Goal: Task Accomplishment & Management: Manage account settings

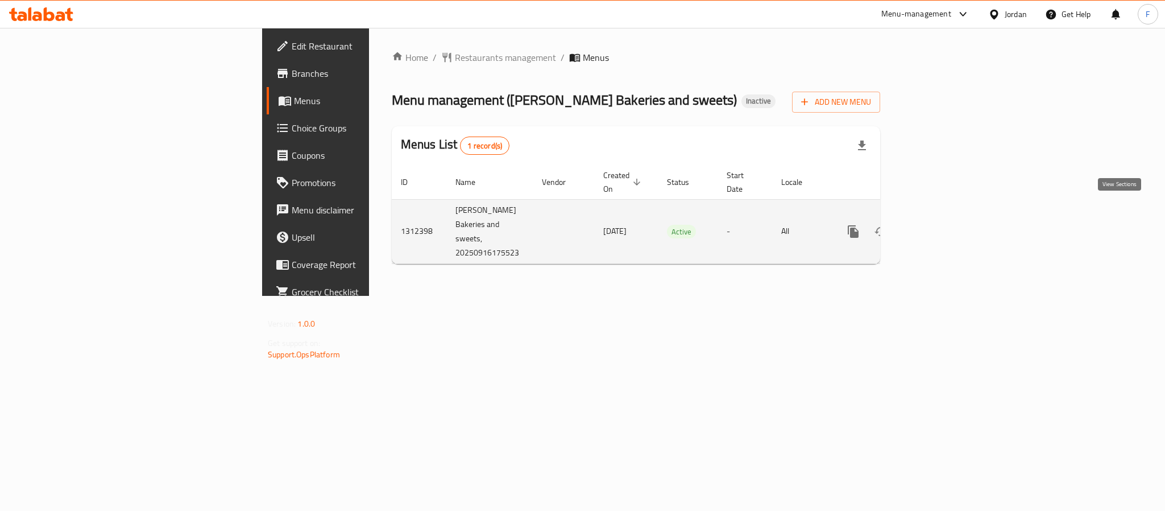
click at [949, 218] on link "enhanced table" at bounding box center [935, 231] width 27 height 27
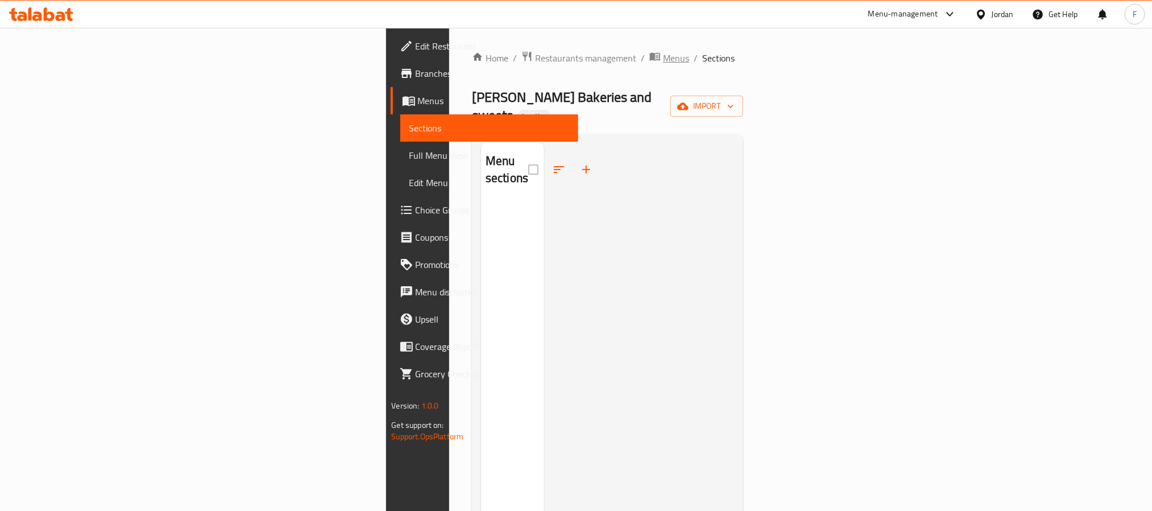
click at [663, 53] on span "Menus" at bounding box center [676, 58] width 26 height 14
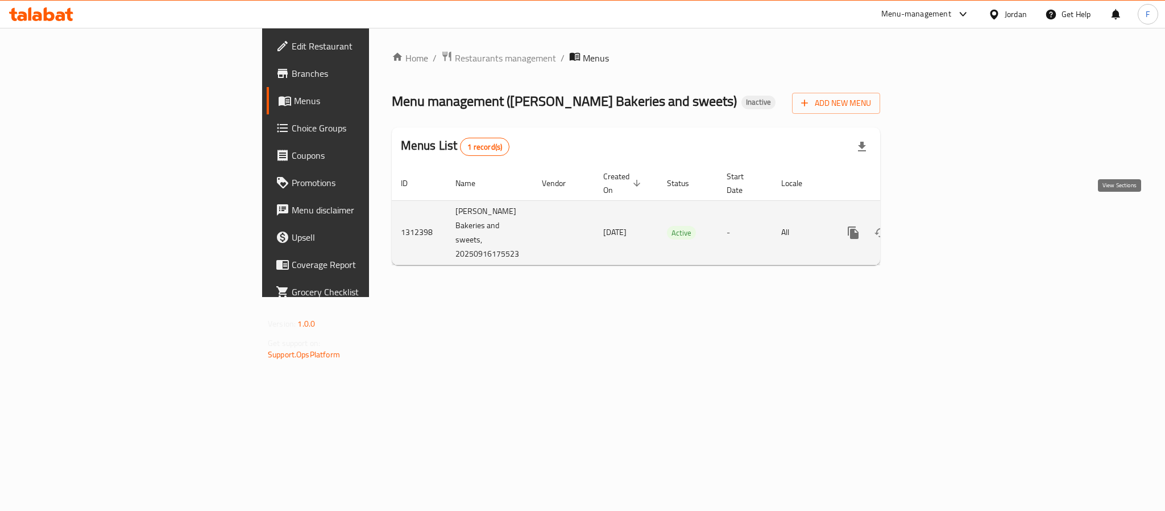
click at [942, 226] on icon "enhanced table" at bounding box center [936, 233] width 14 height 14
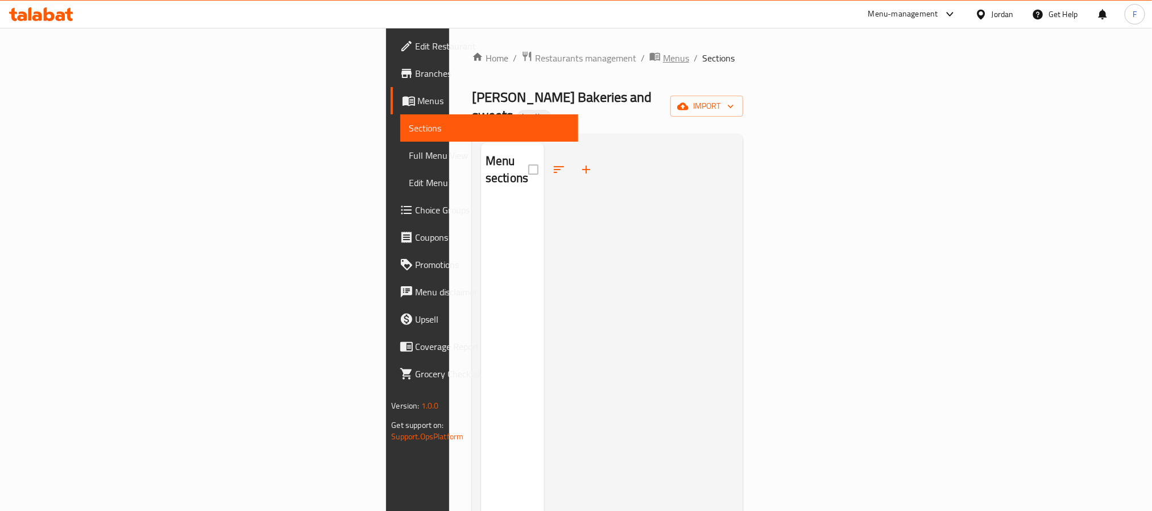
click at [663, 61] on span "Menus" at bounding box center [676, 58] width 26 height 14
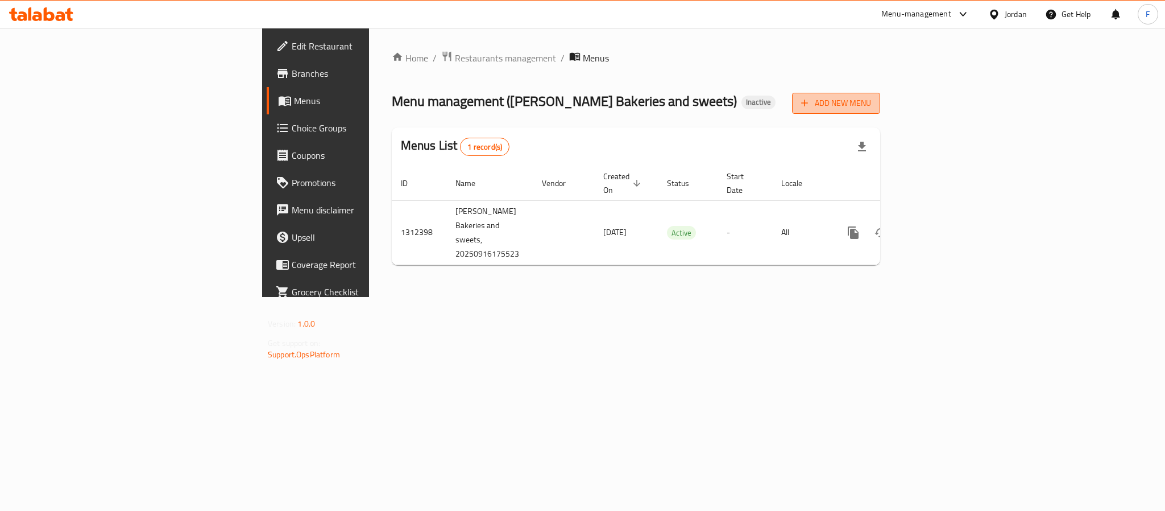
click at [871, 106] on span "Add New Menu" at bounding box center [836, 103] width 70 height 14
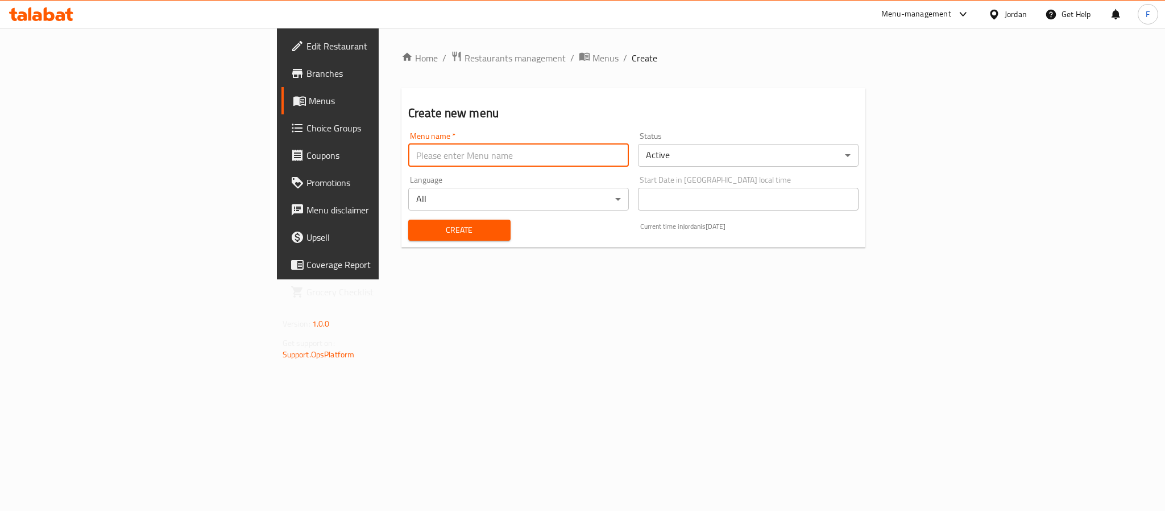
click at [408, 154] on input "text" at bounding box center [518, 155] width 221 height 23
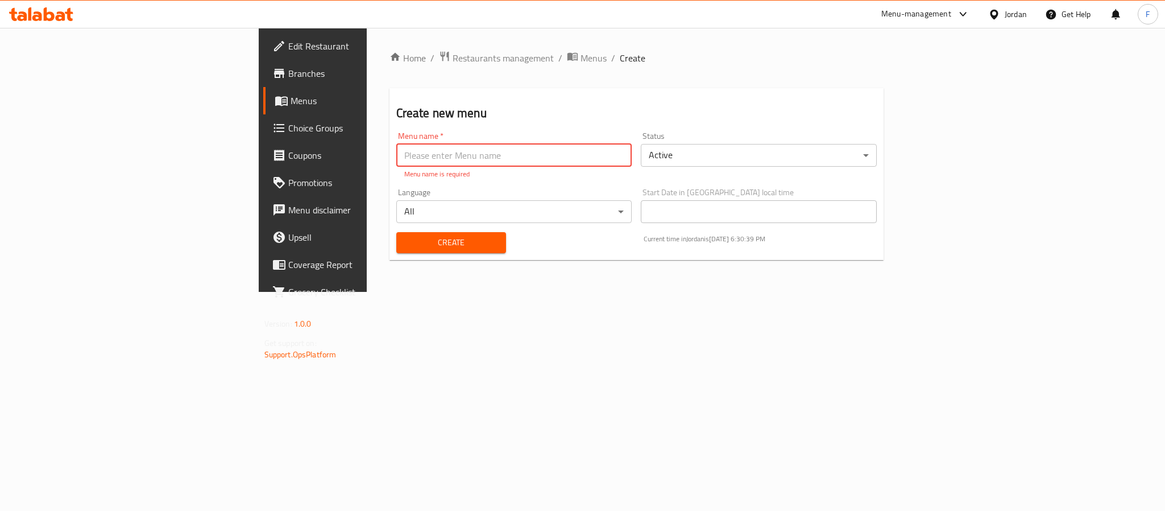
click at [541, 167] on div "Menu name   * Menu name * Menu name is required" at bounding box center [514, 155] width 236 height 47
click at [539, 157] on input "text" at bounding box center [514, 155] width 236 height 23
paste input "[PERSON_NAME] Bakeries and sweets"
type input "[PERSON_NAME] Bakeries and sweets"
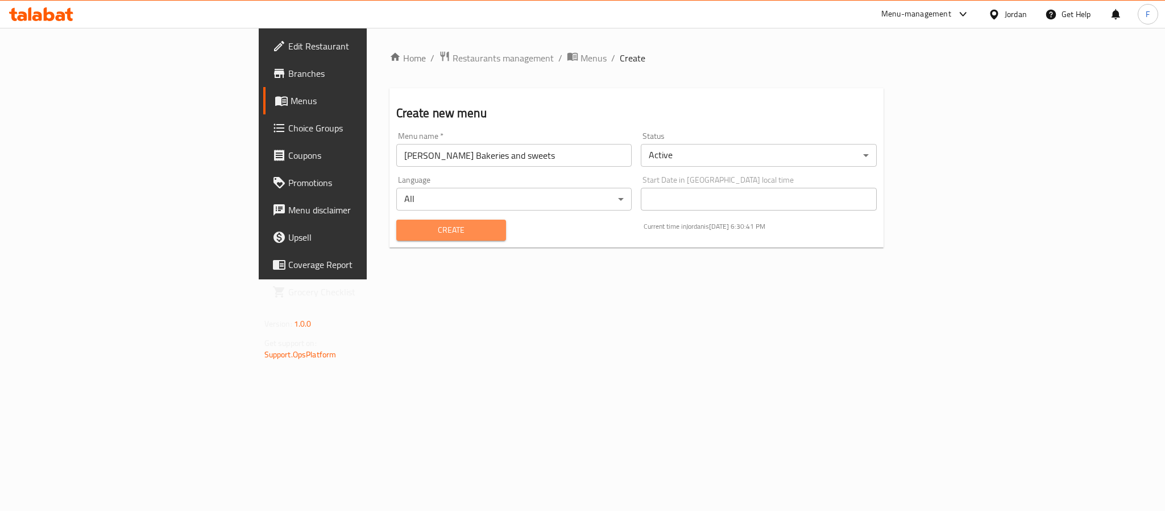
click at [396, 239] on button "Create" at bounding box center [451, 230] width 110 height 21
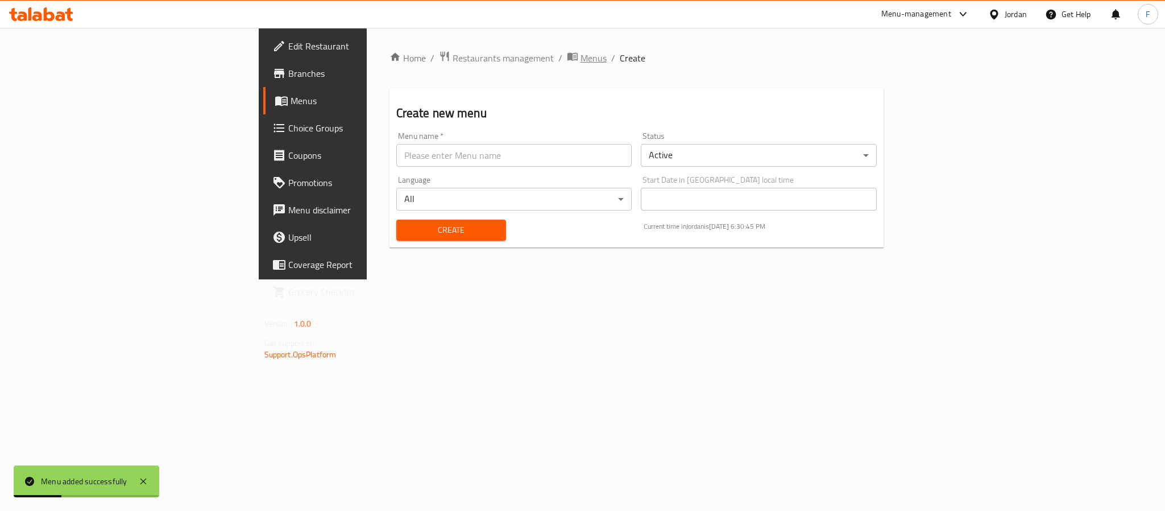
click at [581, 56] on span "Menus" at bounding box center [594, 58] width 26 height 14
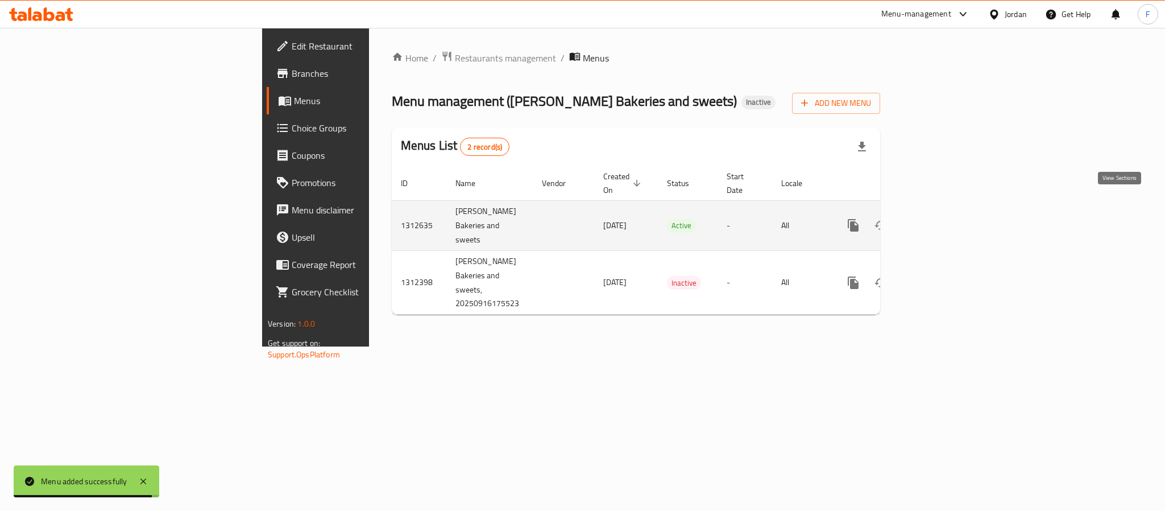
click at [942, 218] on icon "enhanced table" at bounding box center [936, 225] width 14 height 14
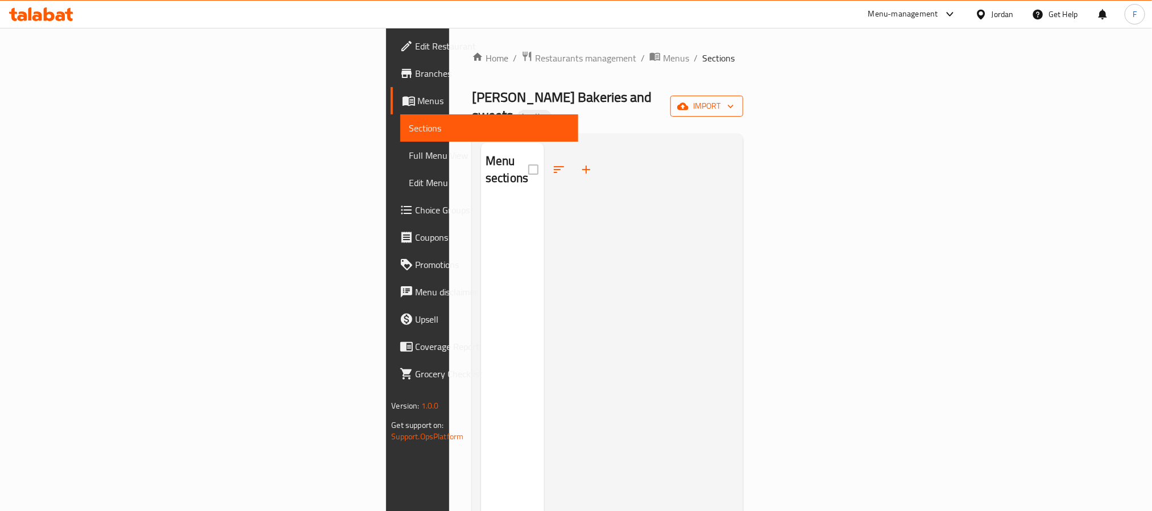
click at [734, 99] on span "import" at bounding box center [707, 106] width 55 height 14
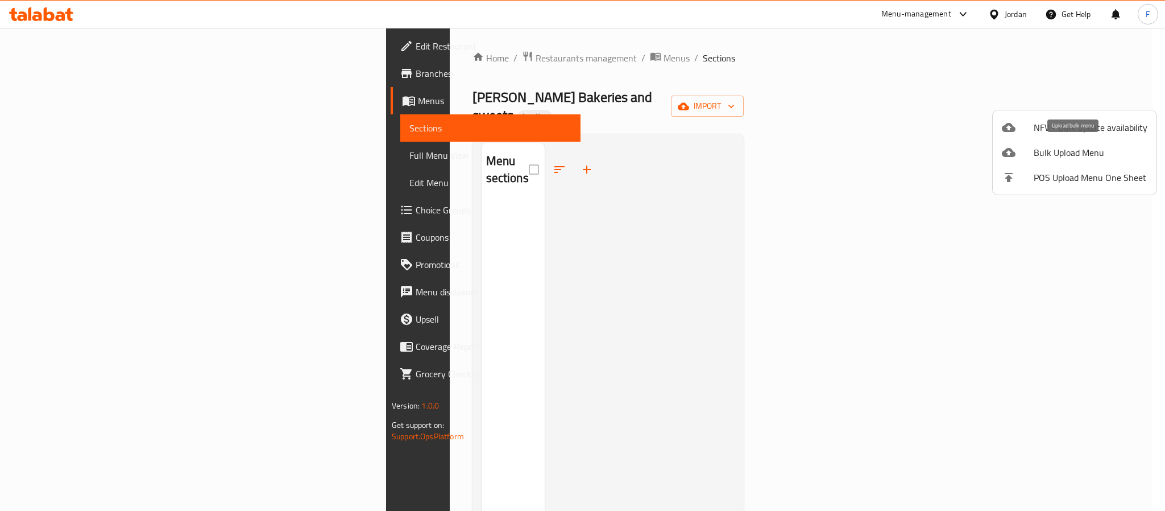
click at [1057, 147] on span "Bulk Upload Menu" at bounding box center [1091, 153] width 114 height 14
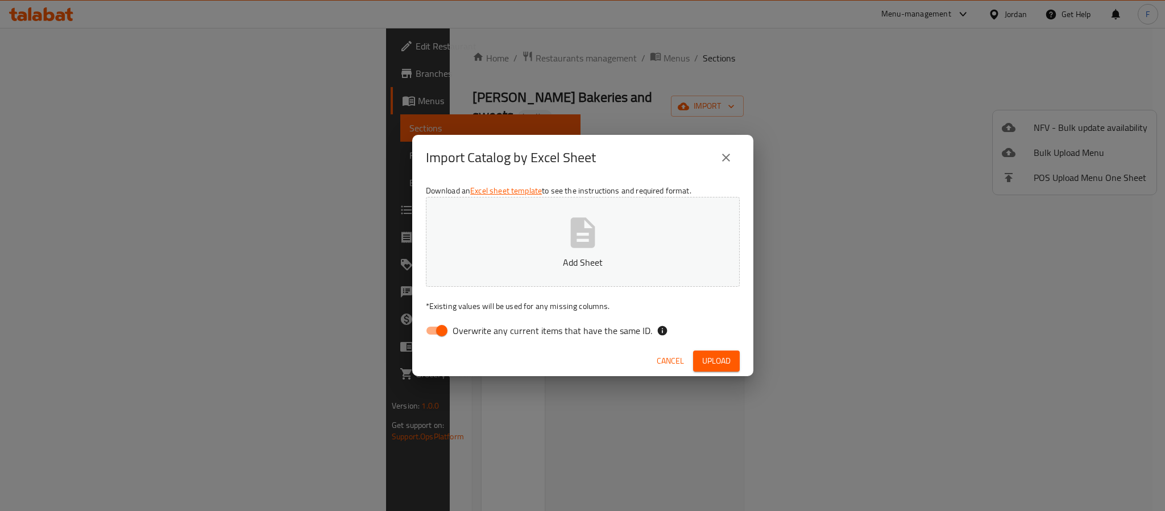
click at [442, 324] on input "Overwrite any current items that have the same ID." at bounding box center [442, 331] width 65 height 22
checkbox input "false"
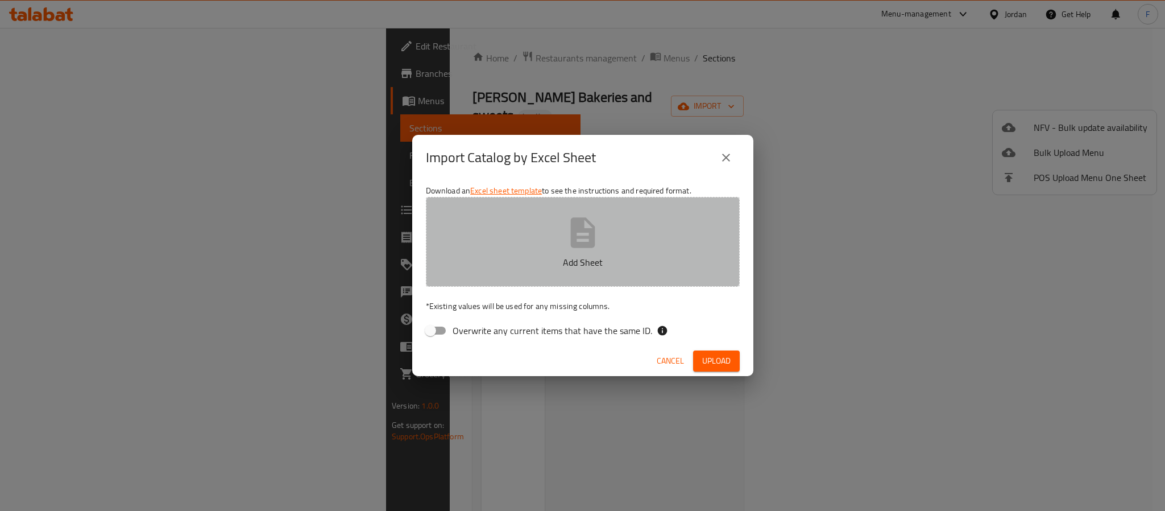
click at [498, 234] on button "Add Sheet" at bounding box center [583, 242] width 314 height 90
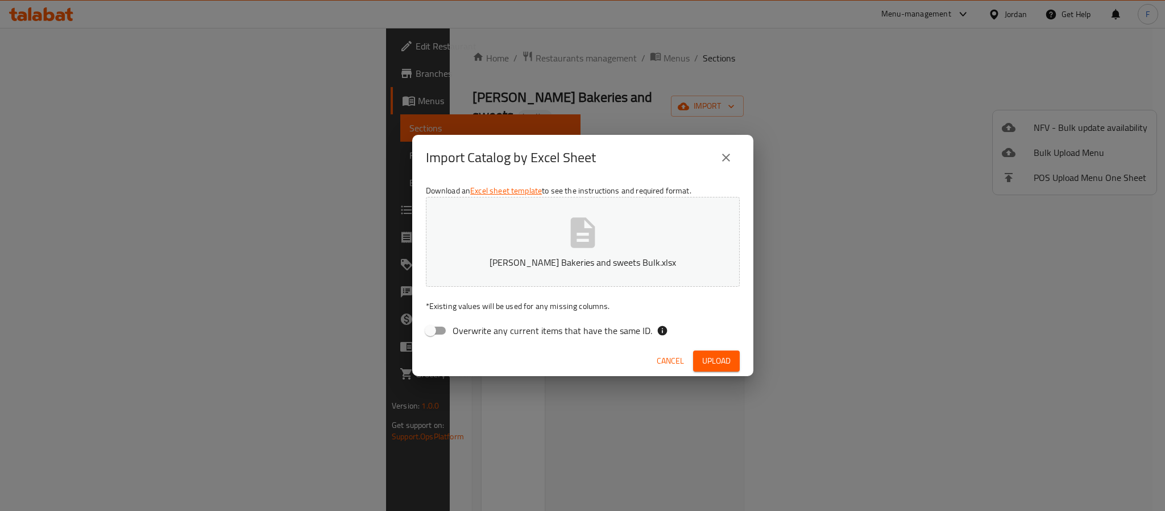
click at [710, 362] on span "Upload" at bounding box center [716, 361] width 28 height 14
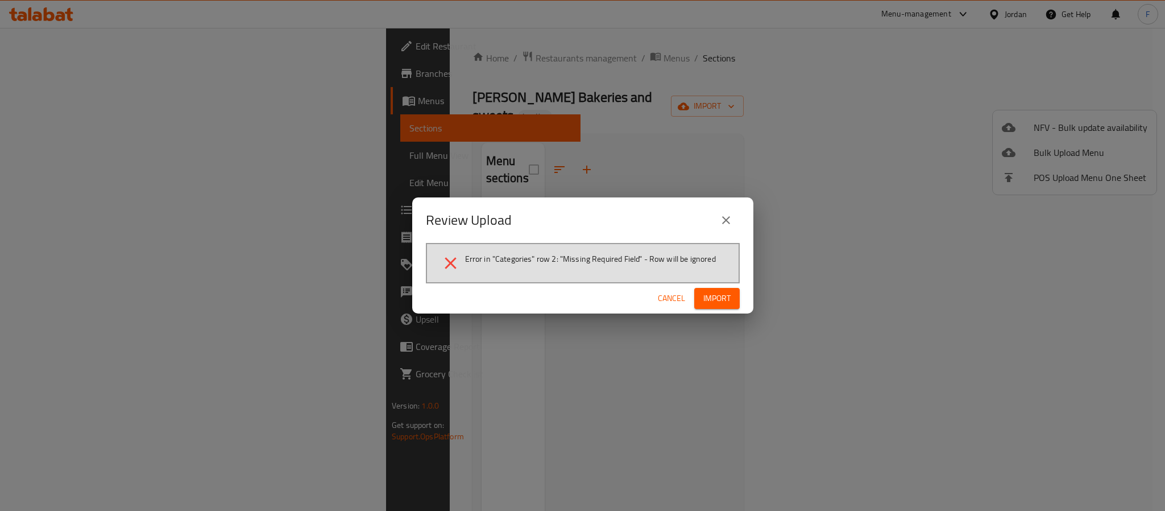
click at [723, 216] on icon "close" at bounding box center [726, 220] width 14 height 14
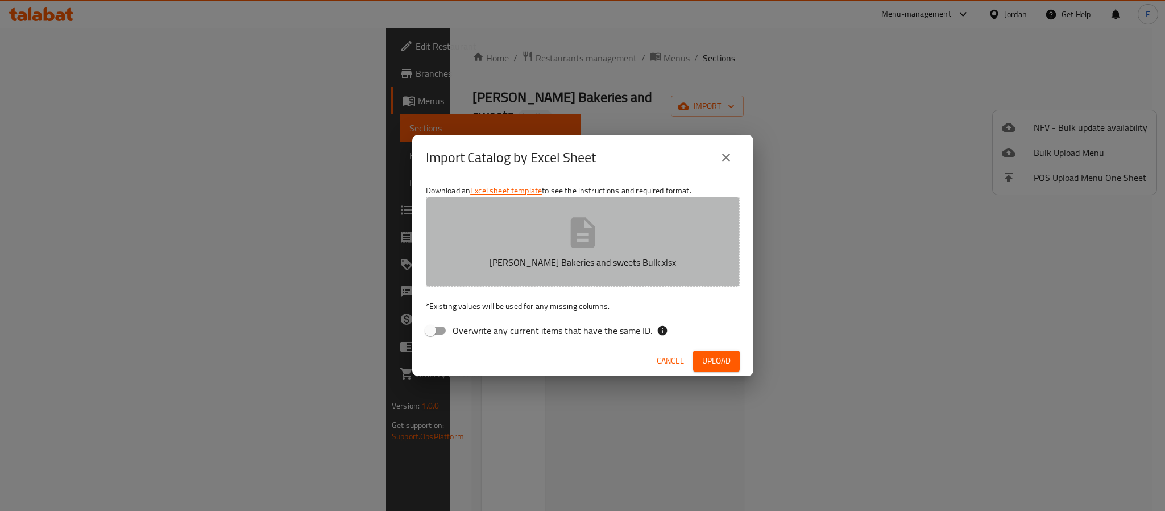
click at [531, 221] on button "[PERSON_NAME] Bakeries and sweets Bulk.xlsx" at bounding box center [583, 242] width 314 height 90
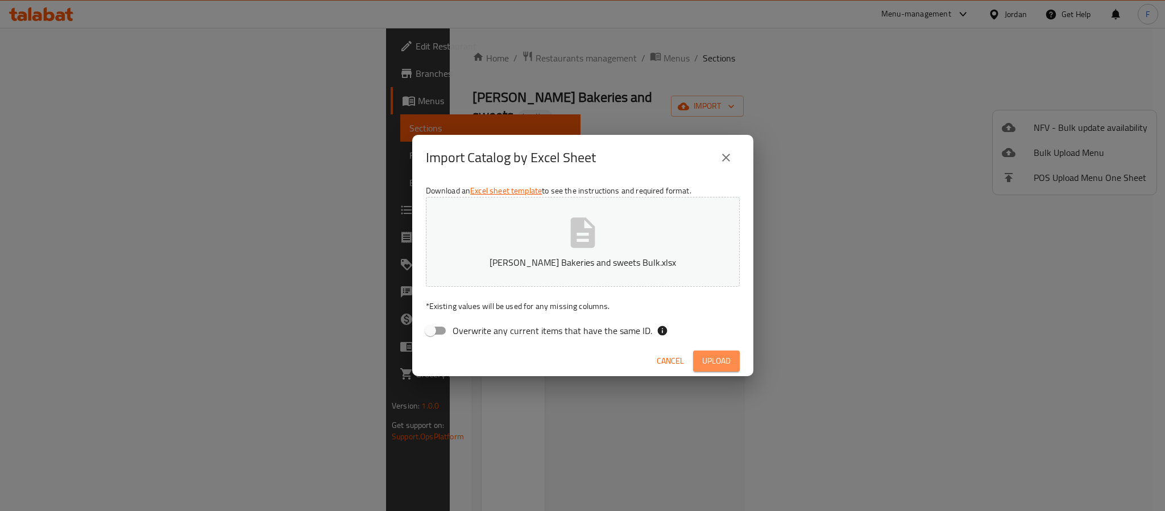
click at [698, 366] on button "Upload" at bounding box center [716, 360] width 47 height 21
click at [719, 158] on icon "close" at bounding box center [726, 158] width 14 height 14
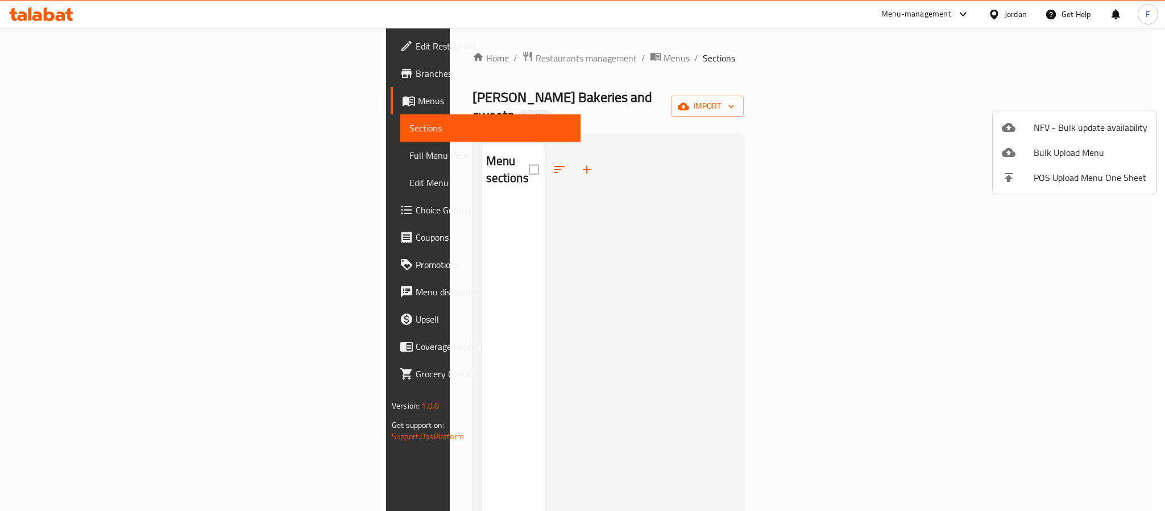
click at [410, 53] on div at bounding box center [582, 255] width 1165 height 511
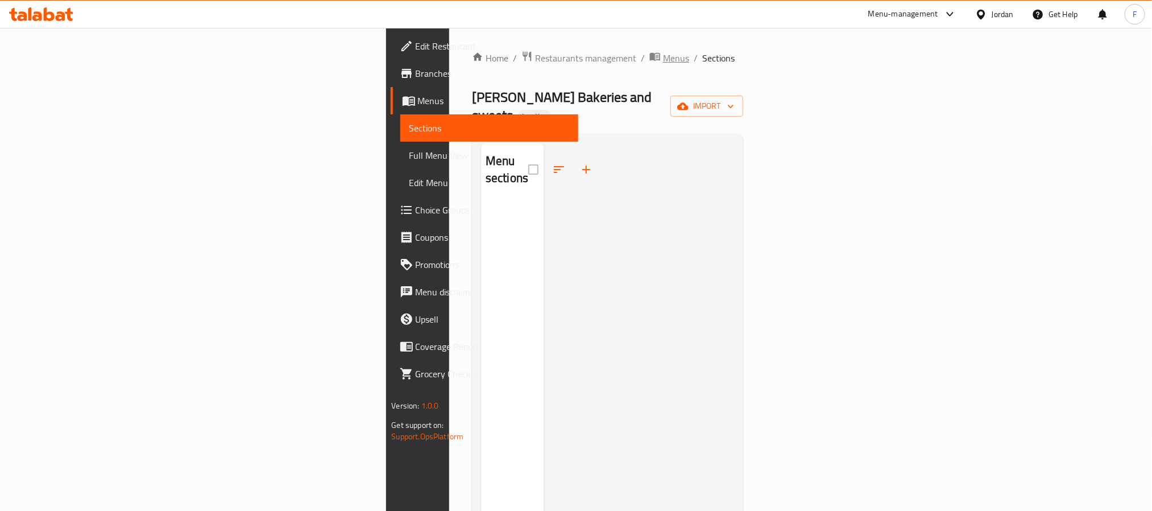
click at [663, 60] on span "Menus" at bounding box center [676, 58] width 26 height 14
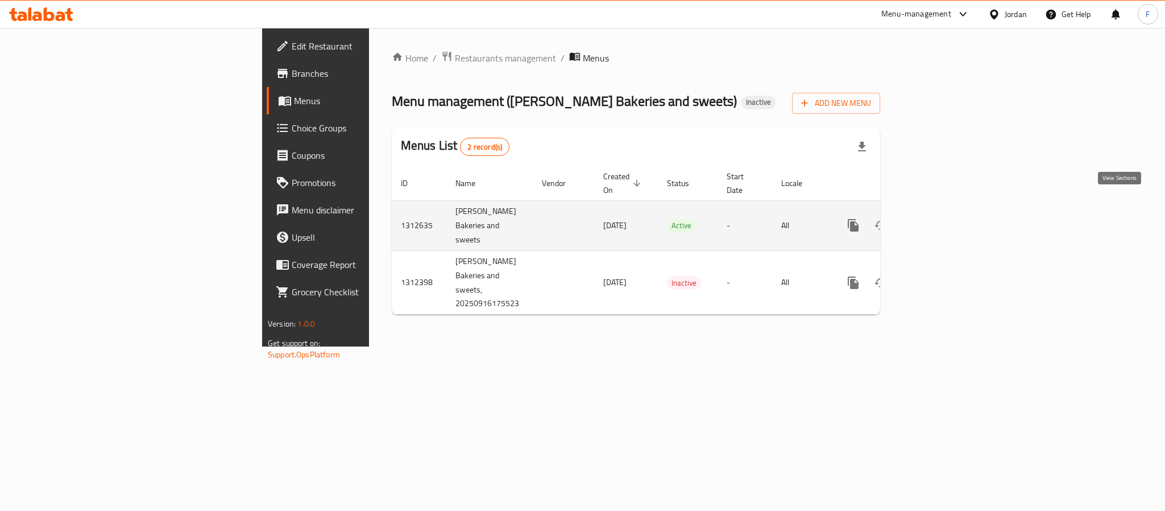
click at [942, 218] on icon "enhanced table" at bounding box center [936, 225] width 14 height 14
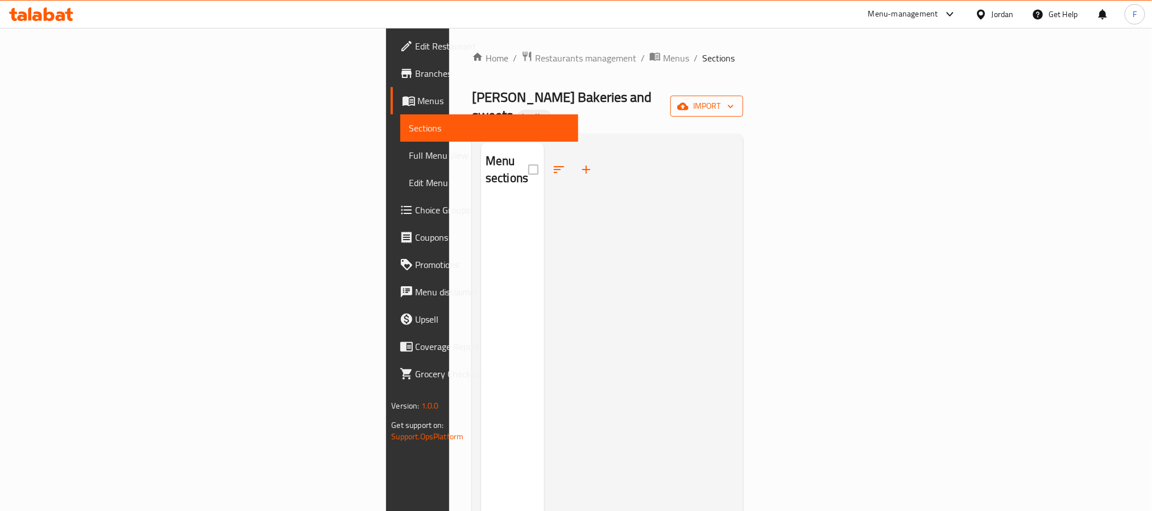
click at [734, 99] on span "import" at bounding box center [707, 106] width 55 height 14
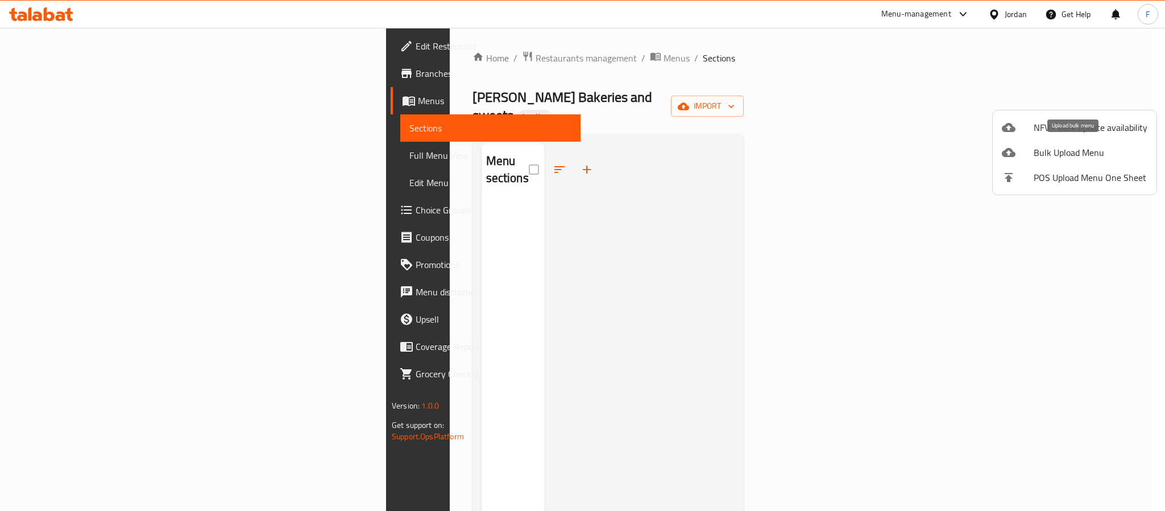
click at [1055, 147] on span "Bulk Upload Menu" at bounding box center [1091, 153] width 114 height 14
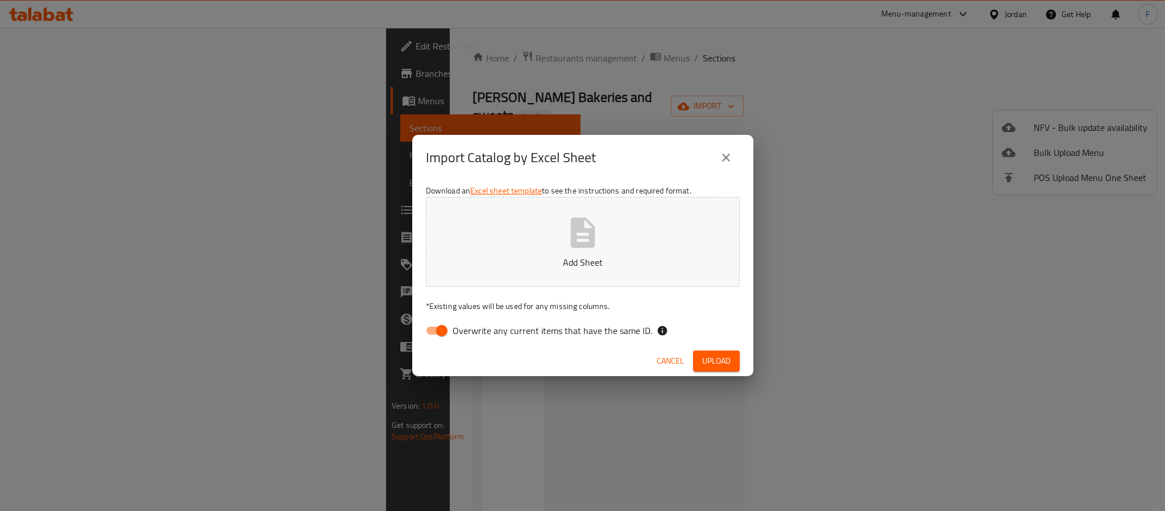
click at [451, 326] on input "Overwrite any current items that have the same ID." at bounding box center [442, 331] width 65 height 22
checkbox input "false"
click at [497, 260] on p "Add Sheet" at bounding box center [583, 262] width 279 height 14
click at [712, 361] on span "Upload" at bounding box center [716, 361] width 28 height 14
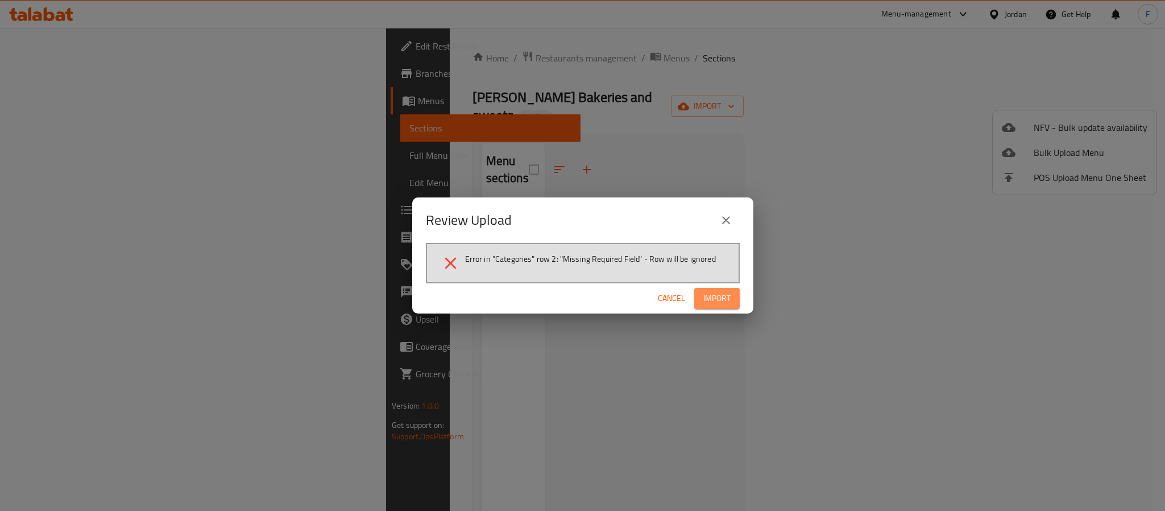
click at [712, 299] on span "Import" at bounding box center [717, 298] width 27 height 14
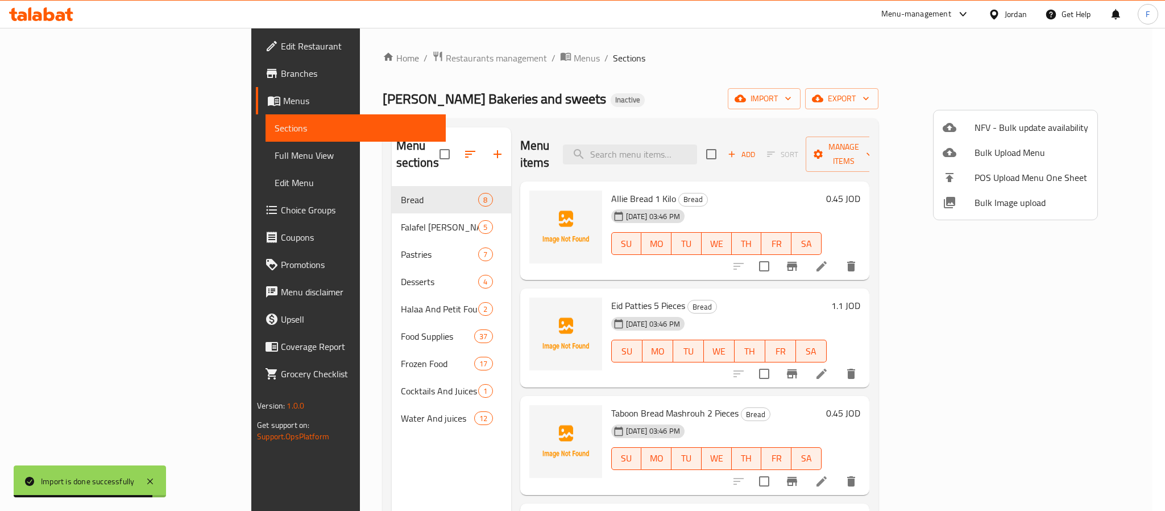
click at [761, 167] on div at bounding box center [582, 255] width 1165 height 511
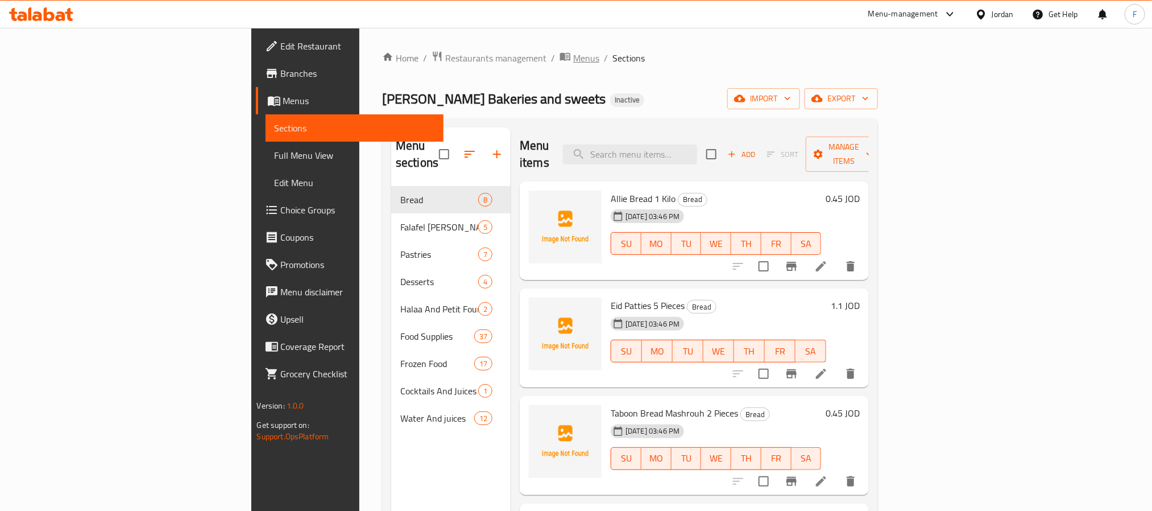
click at [573, 61] on span "Menus" at bounding box center [586, 58] width 26 height 14
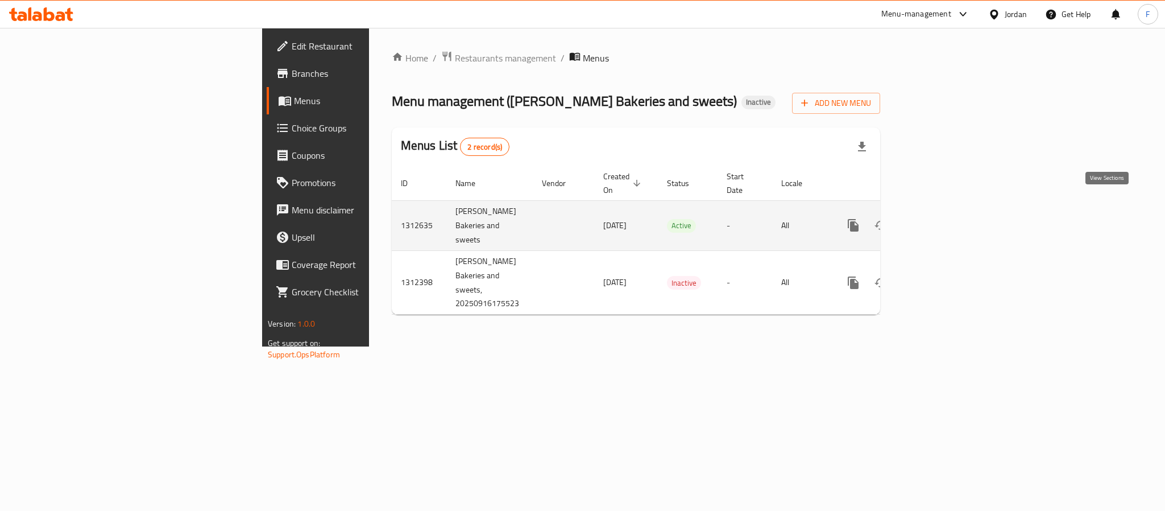
click at [949, 212] on link "enhanced table" at bounding box center [935, 225] width 27 height 27
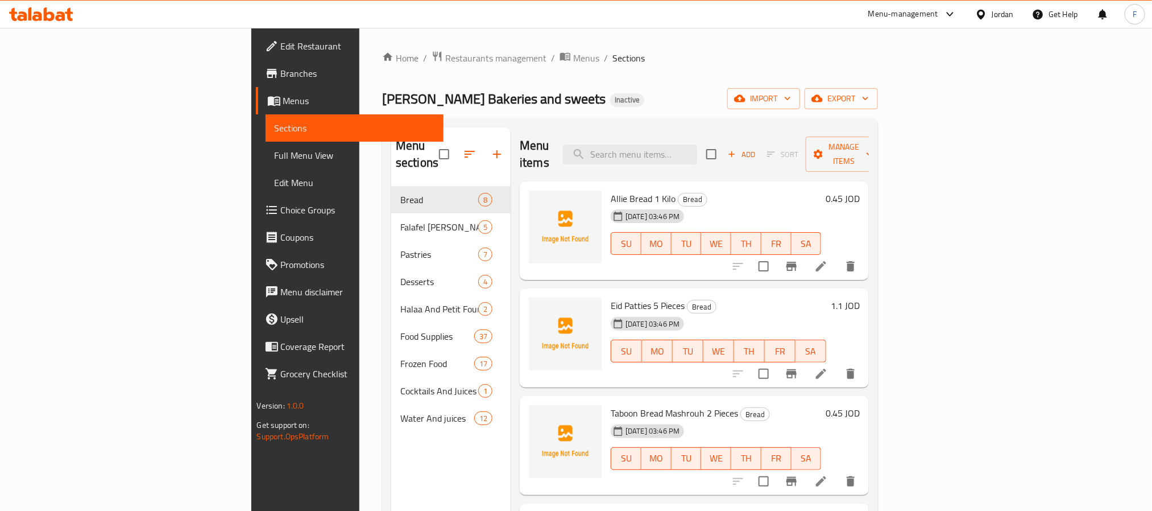
click at [275, 157] on span "Full Menu View" at bounding box center [355, 155] width 160 height 14
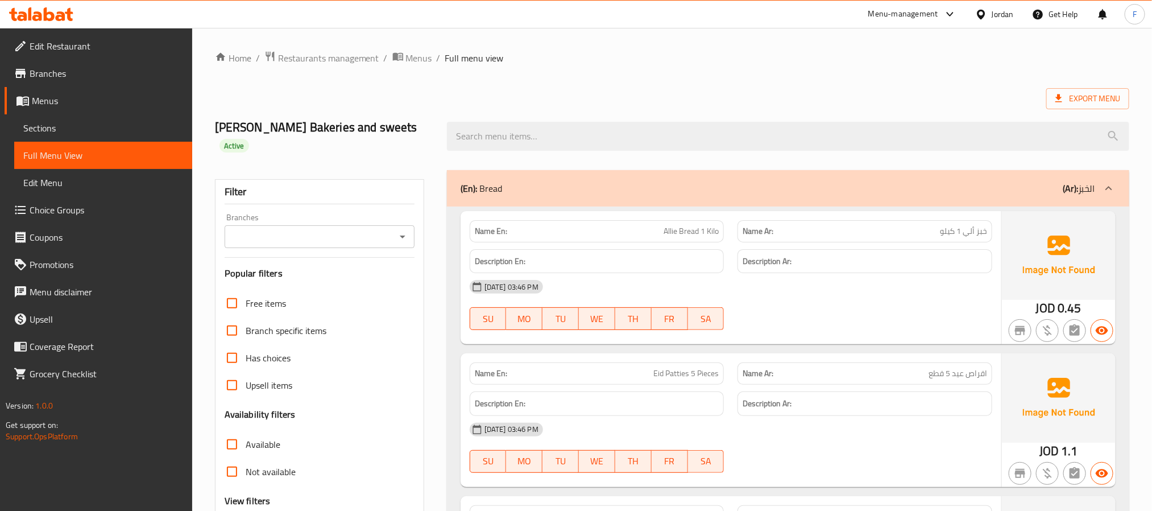
click at [392, 225] on div "Branches" at bounding box center [320, 236] width 190 height 23
click at [408, 230] on icon "Open" at bounding box center [403, 237] width 14 height 14
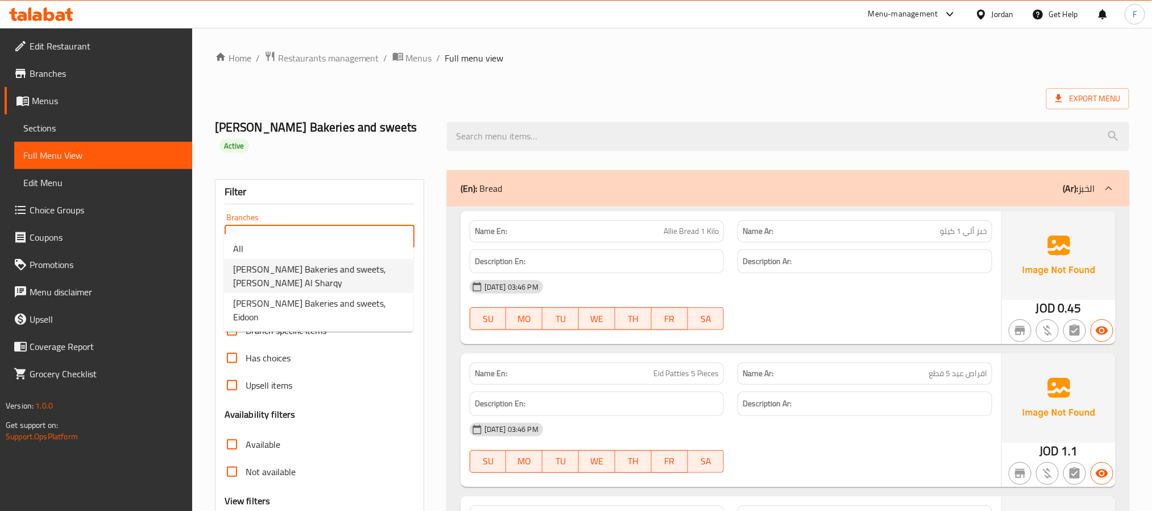
click at [371, 275] on span "[PERSON_NAME] Bakeries and sweets, [PERSON_NAME] Al Sharqy" at bounding box center [318, 275] width 171 height 27
type input "[PERSON_NAME] Bakeries and sweets, [PERSON_NAME] Al Sharqy"
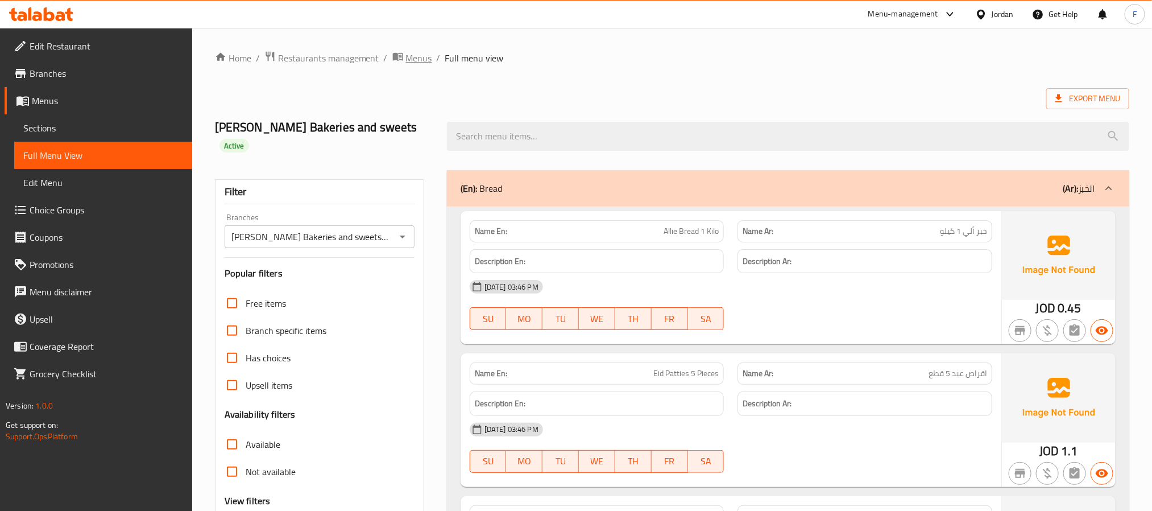
click at [418, 51] on span "Menus" at bounding box center [419, 58] width 26 height 14
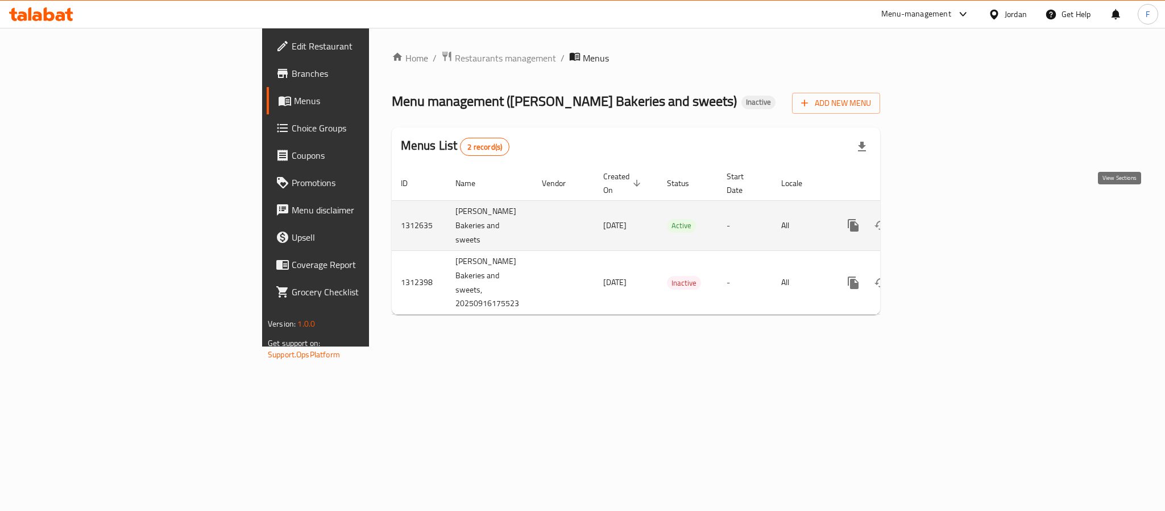
click at [942, 218] on icon "enhanced table" at bounding box center [936, 225] width 14 height 14
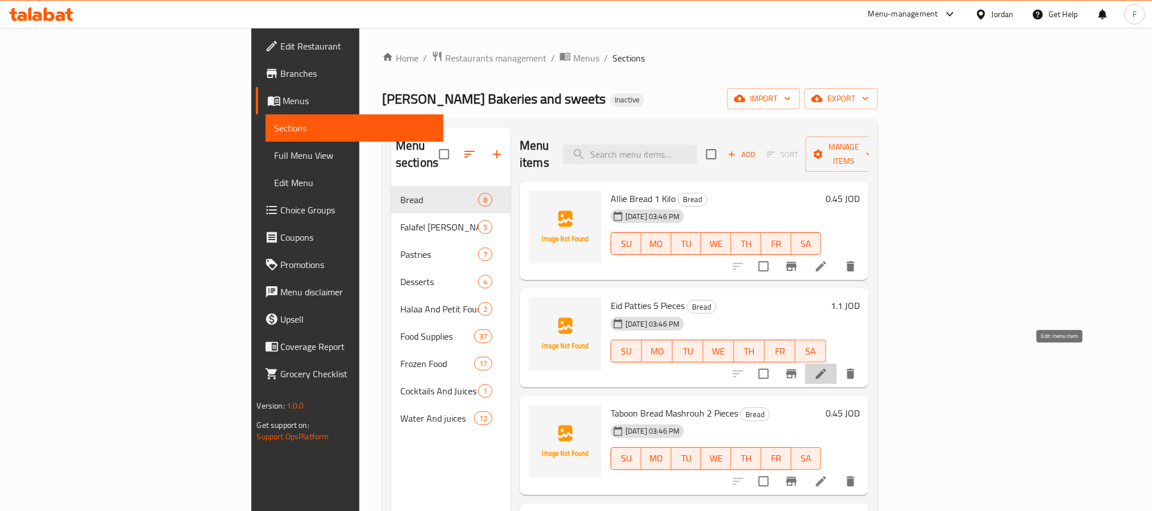
click at [828, 367] on icon at bounding box center [821, 374] width 14 height 14
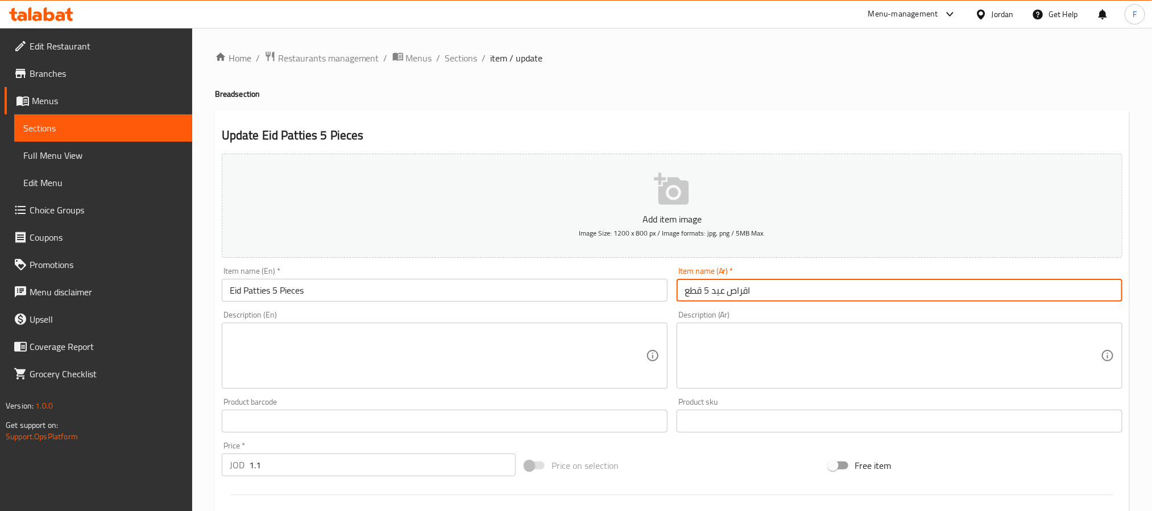
click at [729, 285] on input "اقراص عيد 5 قطع" at bounding box center [900, 290] width 446 height 23
click at [723, 285] on input "اقراص عيد 5 قطع" at bounding box center [900, 290] width 446 height 23
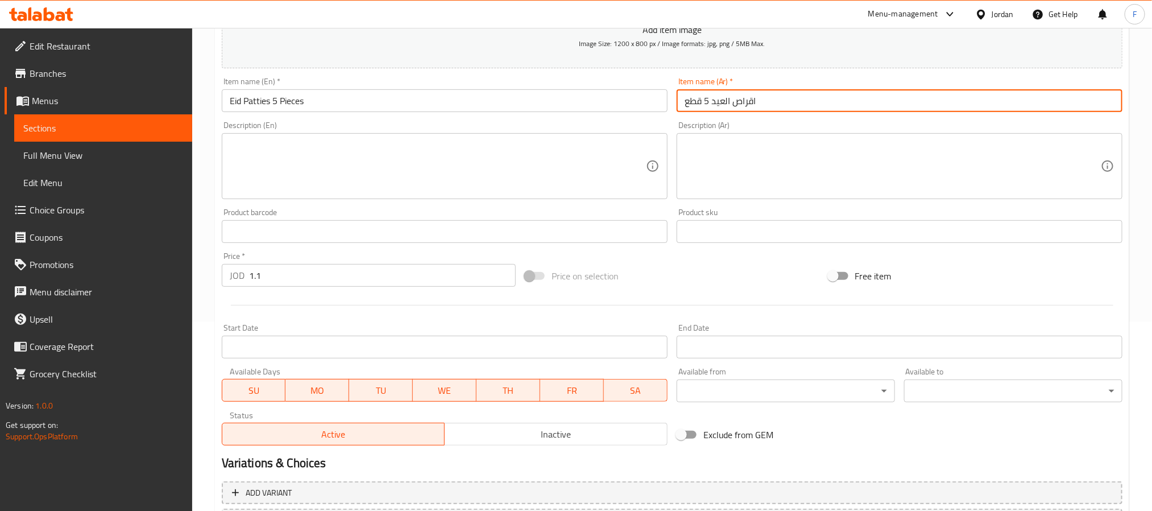
scroll to position [292, 0]
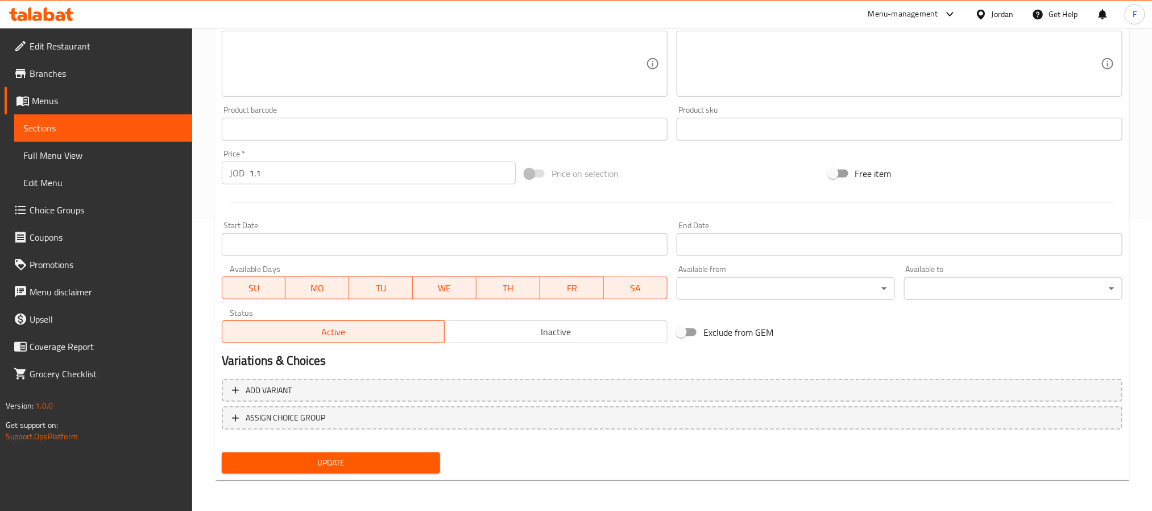
type input "اقراص العيد 5 قطع"
click at [379, 464] on span "Update" at bounding box center [331, 463] width 200 height 14
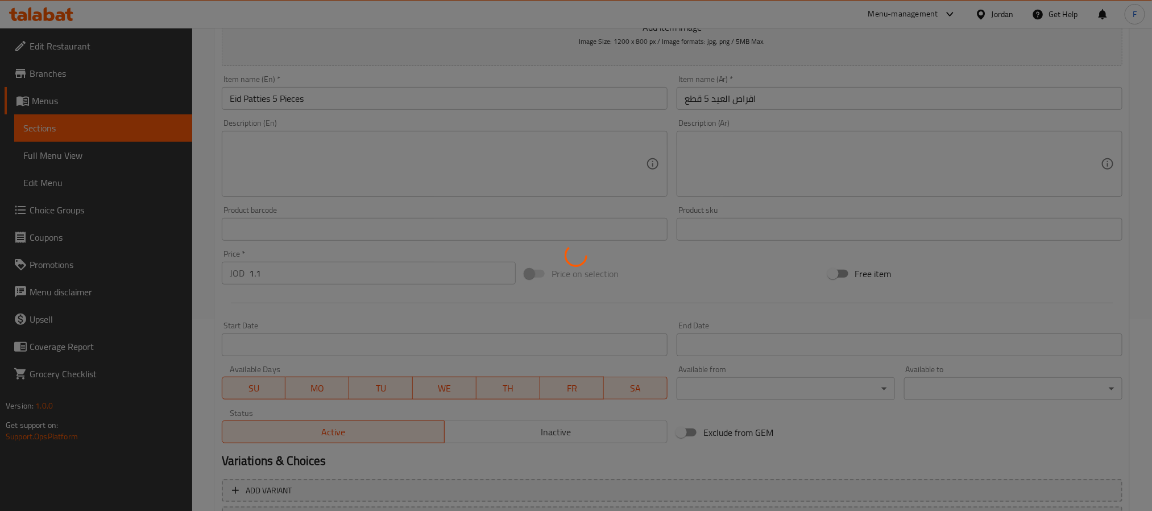
scroll to position [0, 0]
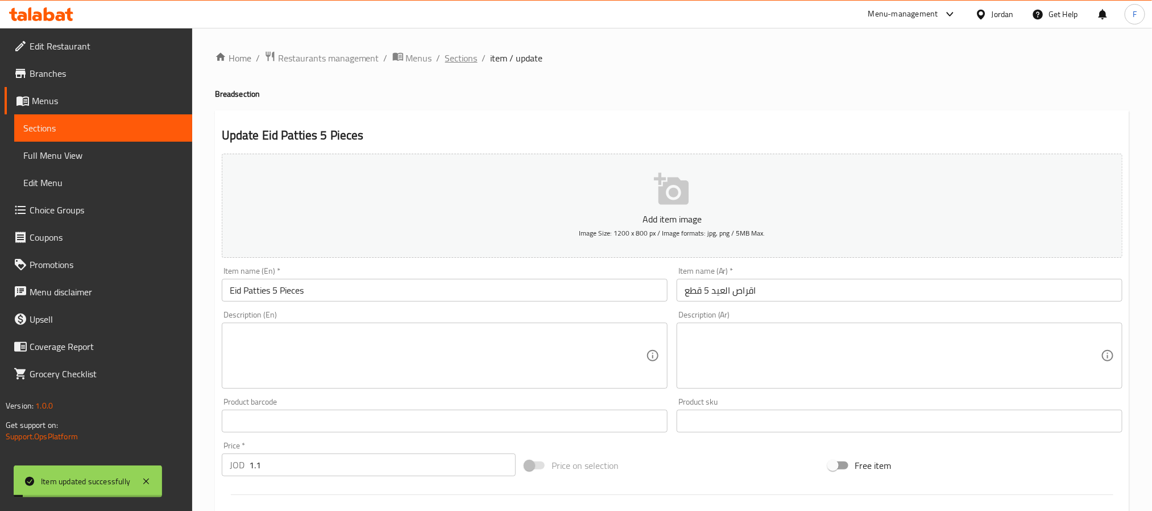
click at [462, 55] on span "Sections" at bounding box center [461, 58] width 32 height 14
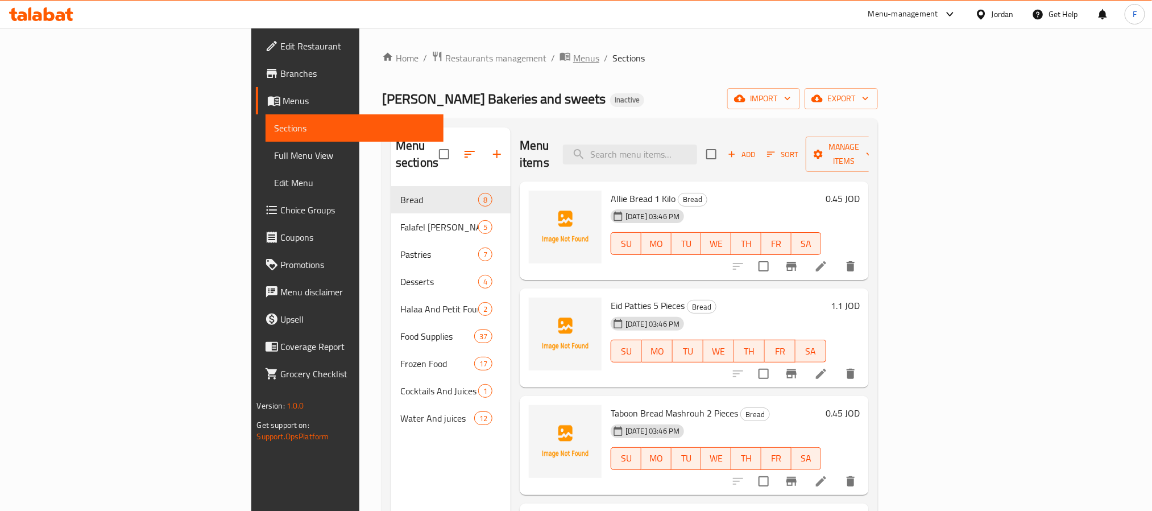
click at [573, 55] on span "Menus" at bounding box center [586, 58] width 26 height 14
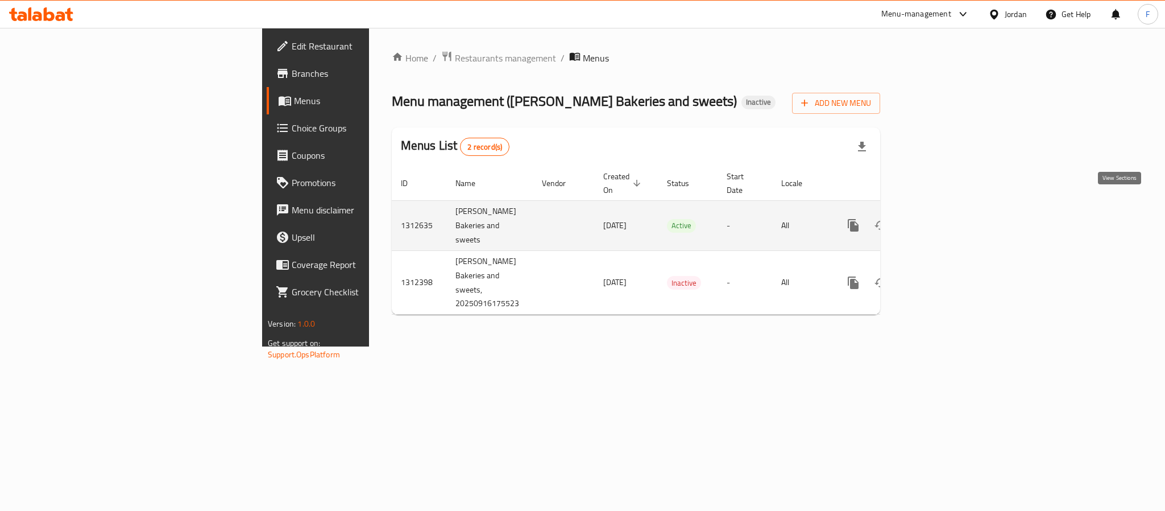
click at [949, 212] on link "enhanced table" at bounding box center [935, 225] width 27 height 27
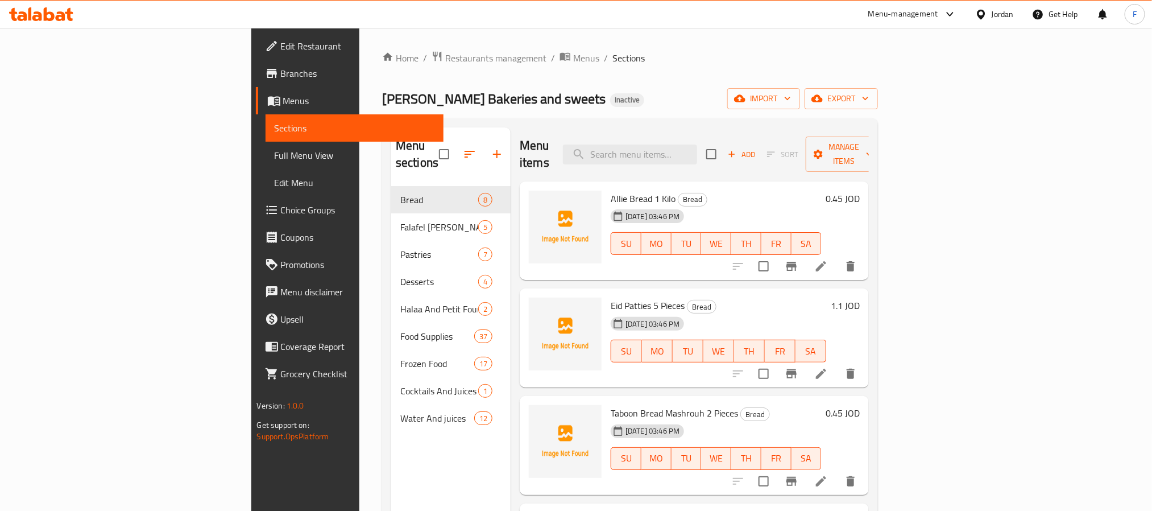
click at [275, 152] on span "Full Menu View" at bounding box center [355, 155] width 160 height 14
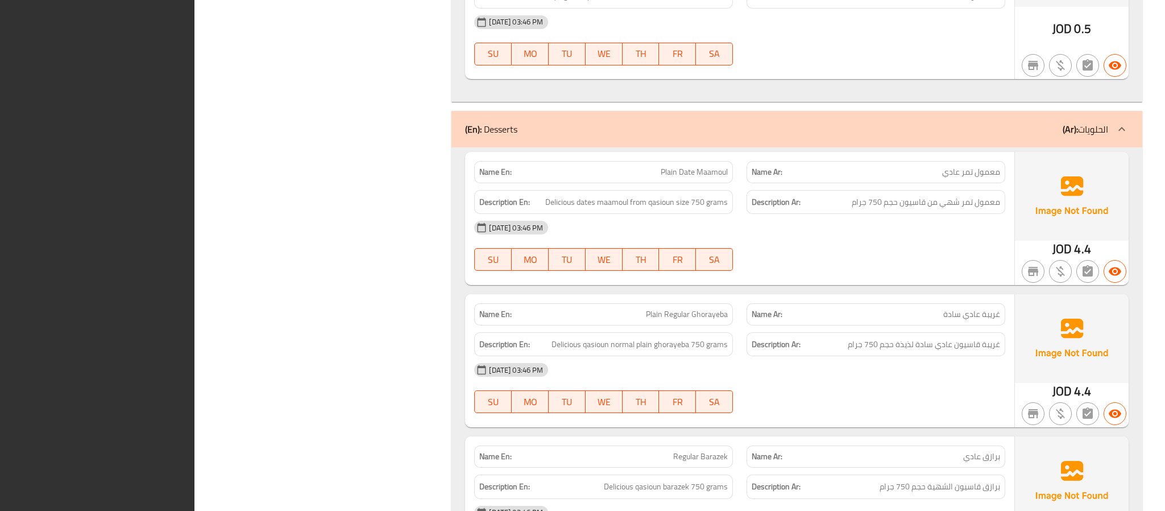
click at [994, 258] on div "[DATE] 03:46 PM SU MO TU WE TH FR SA" at bounding box center [740, 246] width 545 height 64
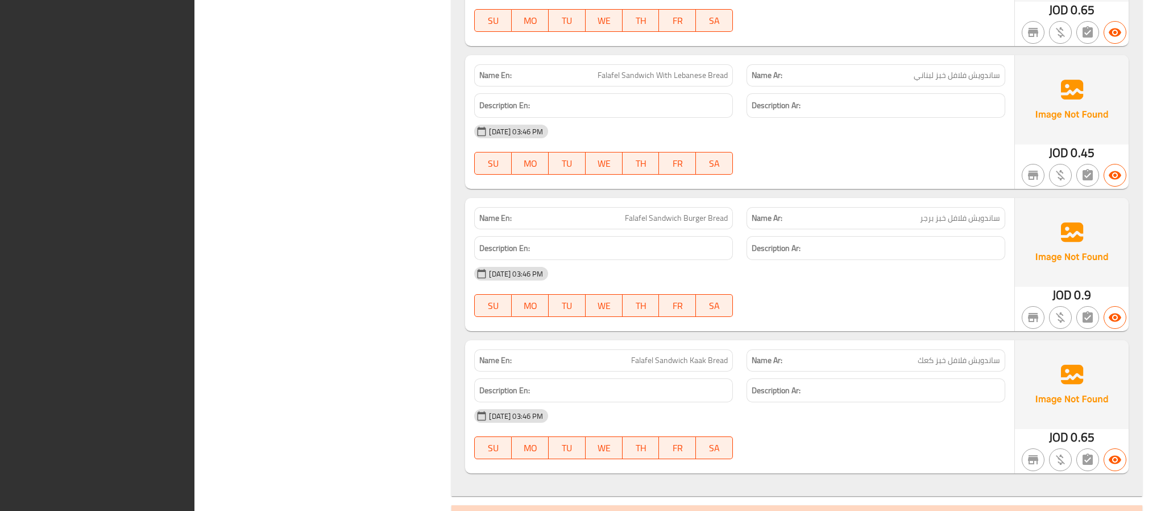
scroll to position [1430, 0]
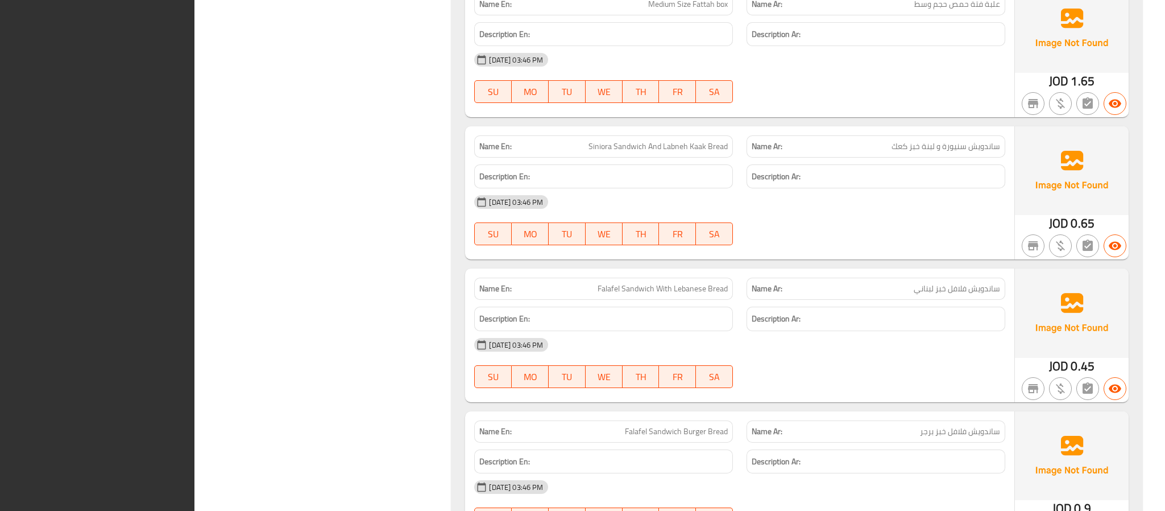
click at [1014, 268] on div "Name En: Falafel Sandwich With [DEMOGRAPHIC_DATA] Bread Name Ar: ساندويش فلافل …" at bounding box center [739, 334] width 549 height 133
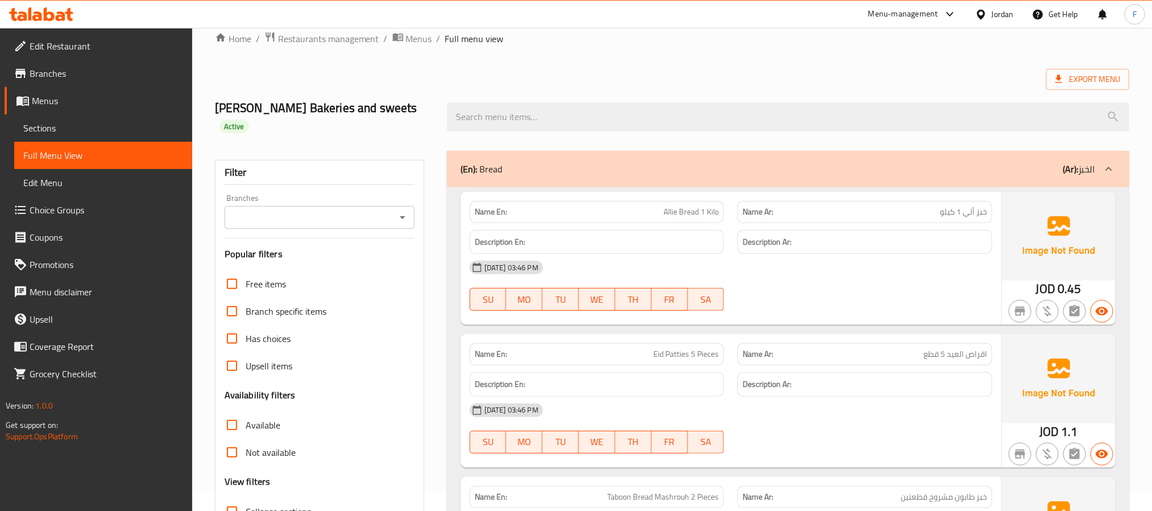
scroll to position [0, 0]
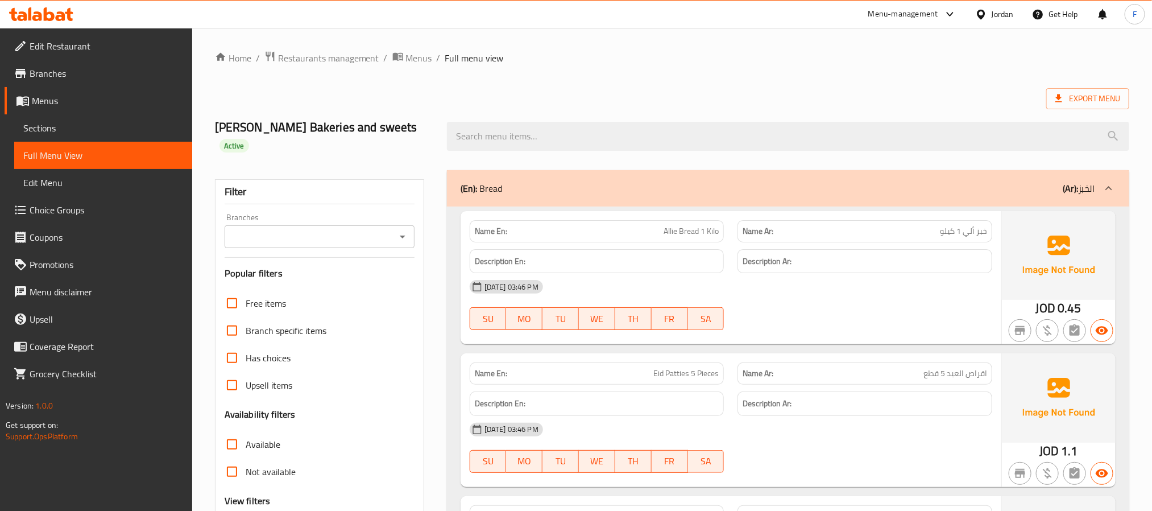
click at [227, 232] on div "Filter Branches Branches Popular filters Free items Branch specific items Has c…" at bounding box center [319, 389] width 209 height 420
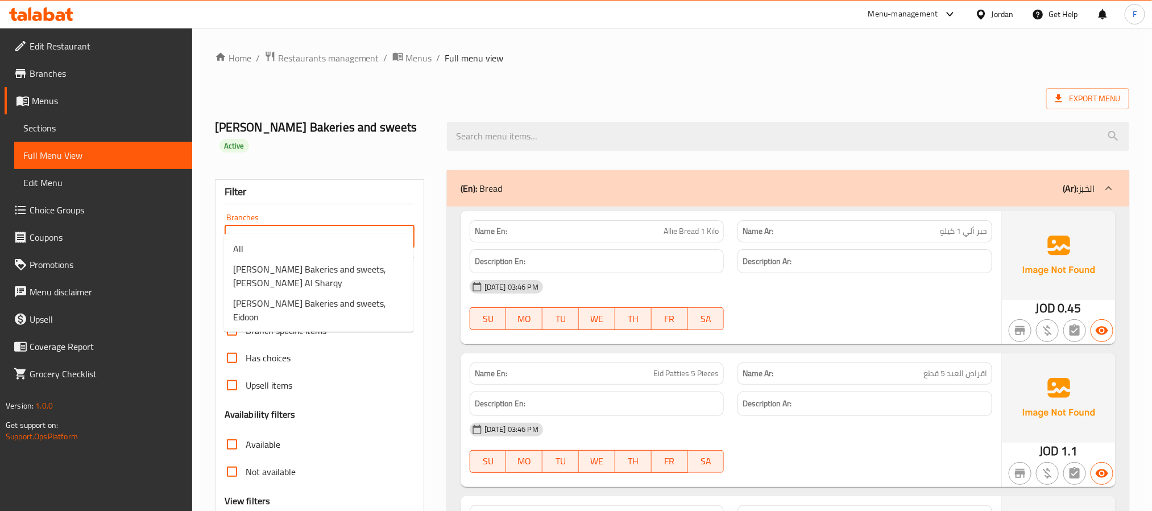
click at [242, 229] on input "Branches" at bounding box center [310, 237] width 164 height 16
click at [239, 243] on span "All" at bounding box center [238, 249] width 10 height 14
type input "All"
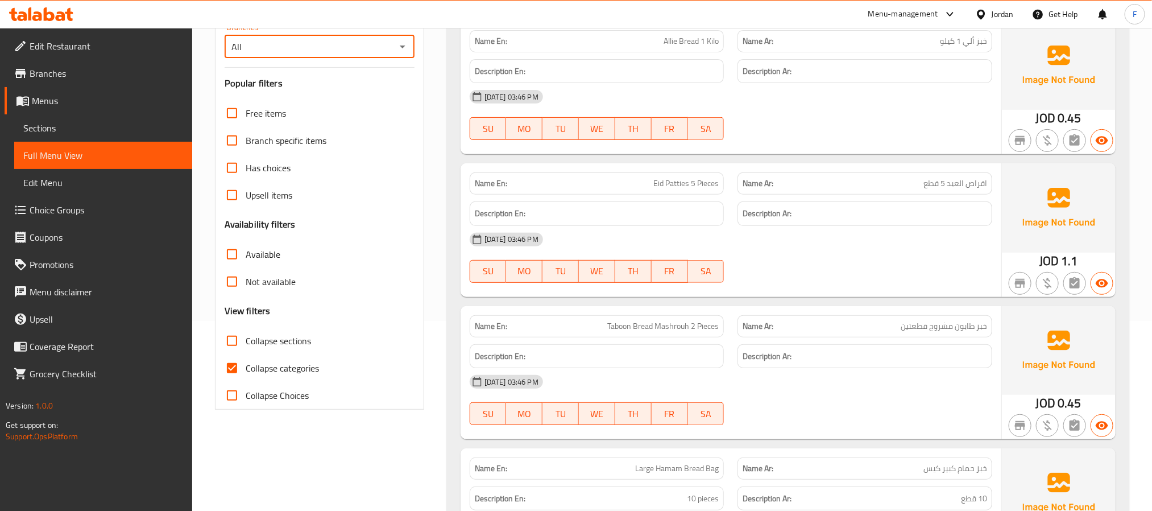
scroll to position [341, 0]
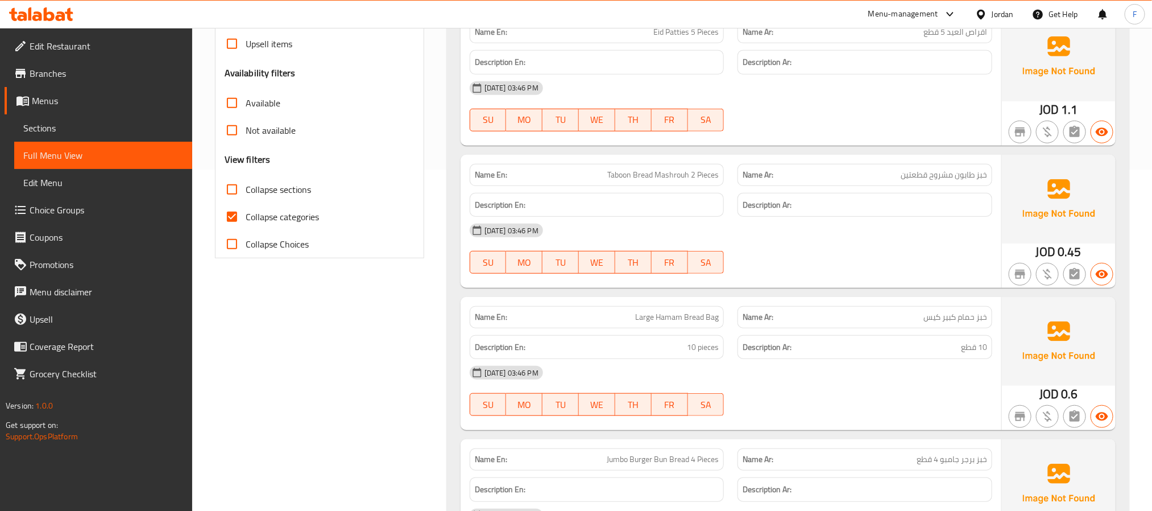
click at [309, 210] on span "Collapse categories" at bounding box center [282, 217] width 73 height 14
click at [246, 203] on input "Collapse categories" at bounding box center [231, 216] width 27 height 27
checkbox input "false"
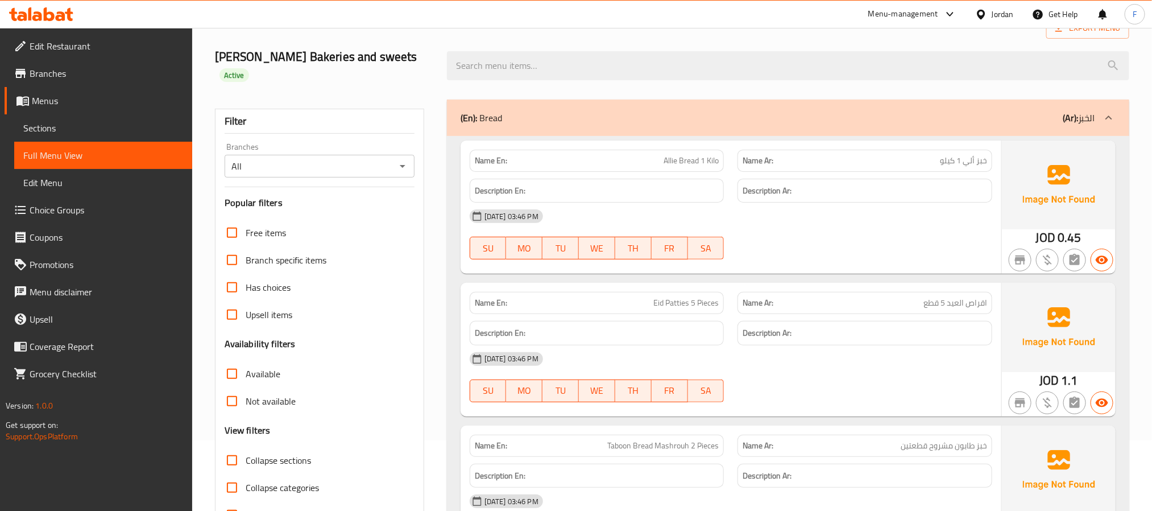
scroll to position [0, 0]
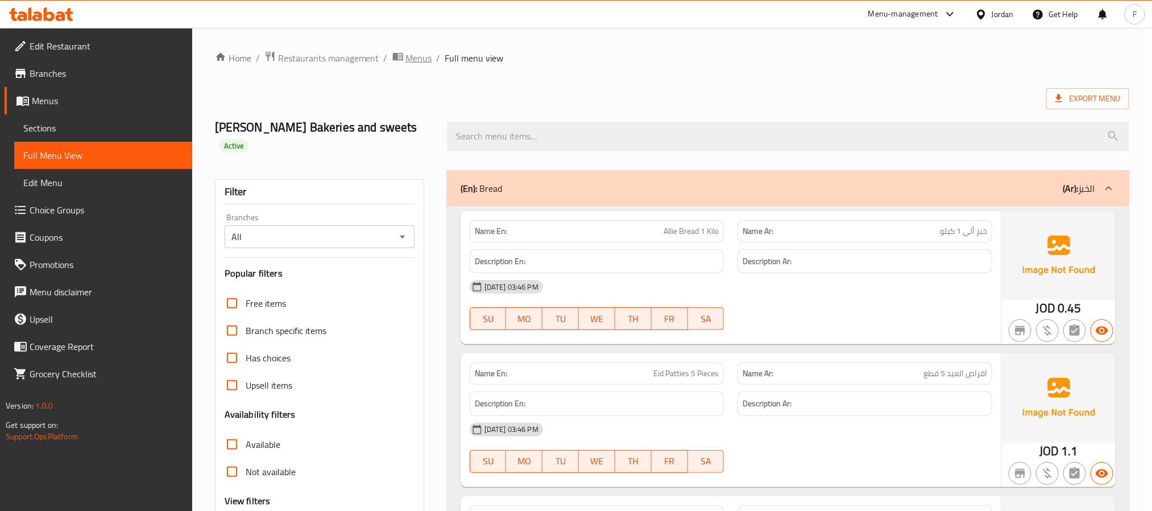
click at [403, 60] on span "breadcrumb" at bounding box center [399, 58] width 14 height 15
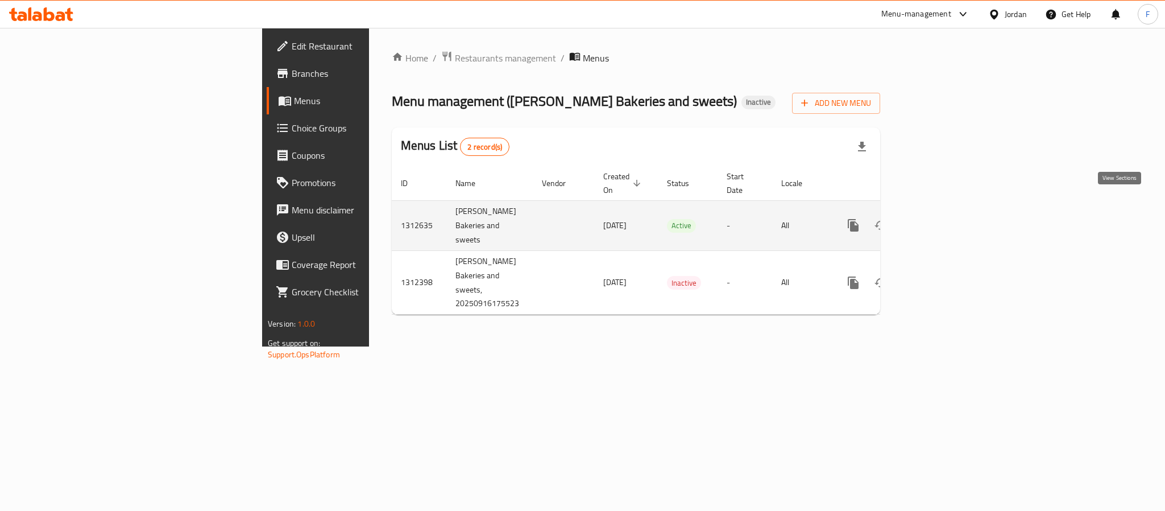
click at [941, 220] on icon "enhanced table" at bounding box center [936, 225] width 10 height 10
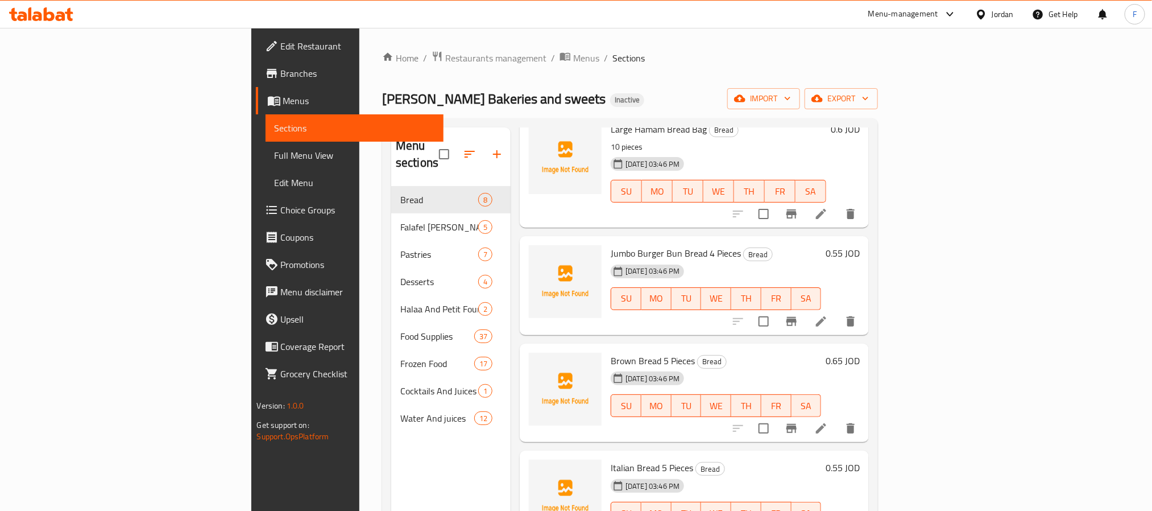
click at [275, 150] on span "Full Menu View" at bounding box center [355, 155] width 160 height 14
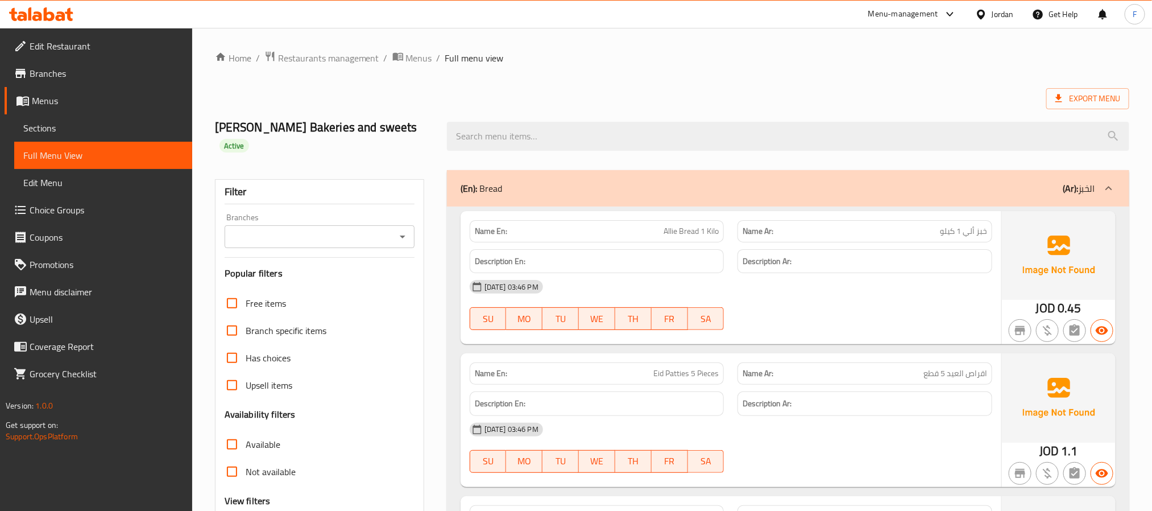
click at [354, 229] on input "Branches" at bounding box center [310, 237] width 164 height 16
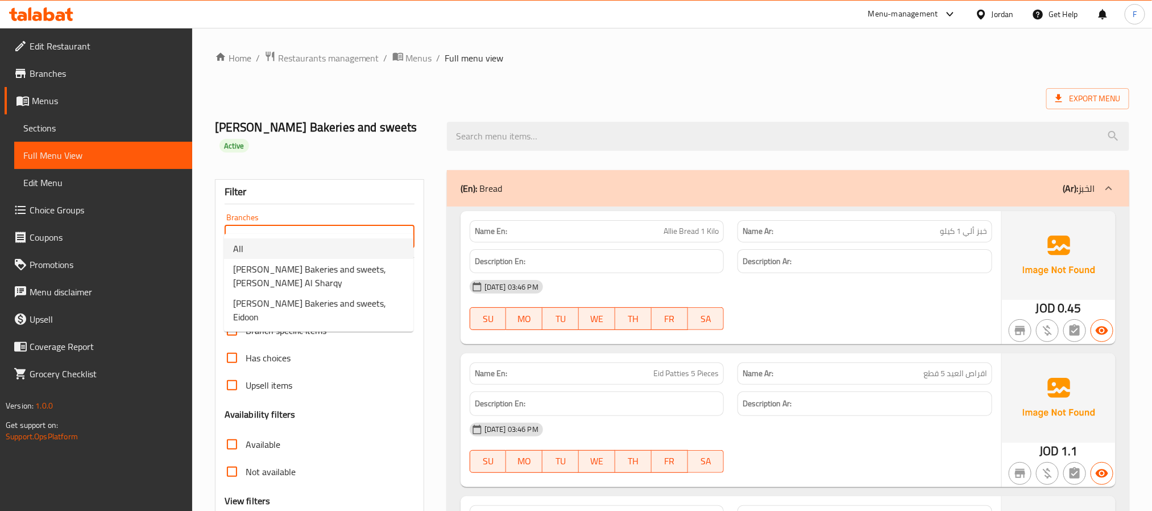
click at [330, 246] on li "All" at bounding box center [318, 248] width 189 height 20
type input "All"
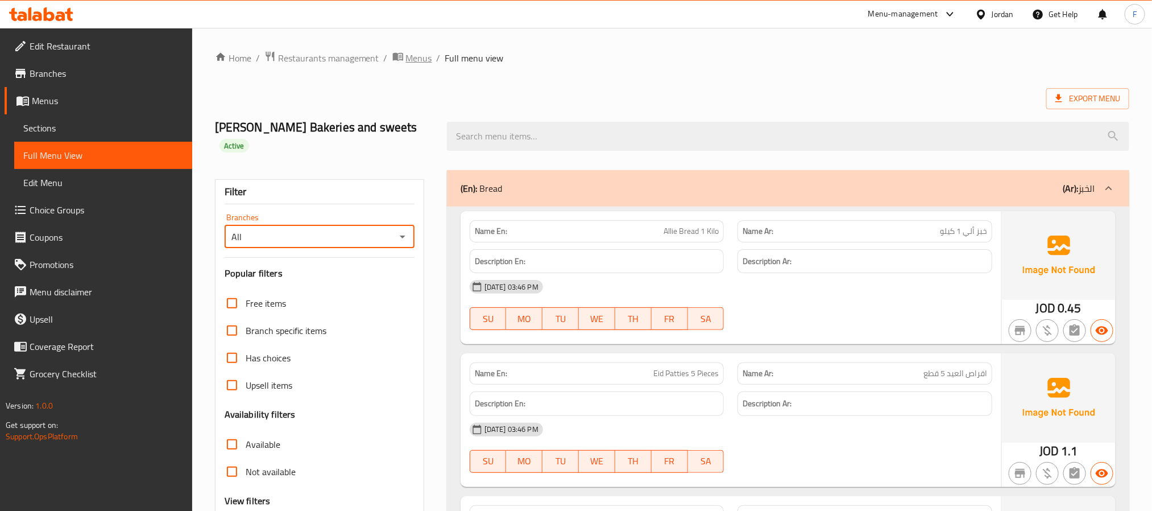
click at [422, 51] on span "Menus" at bounding box center [419, 58] width 26 height 14
